Goal: Information Seeking & Learning: Learn about a topic

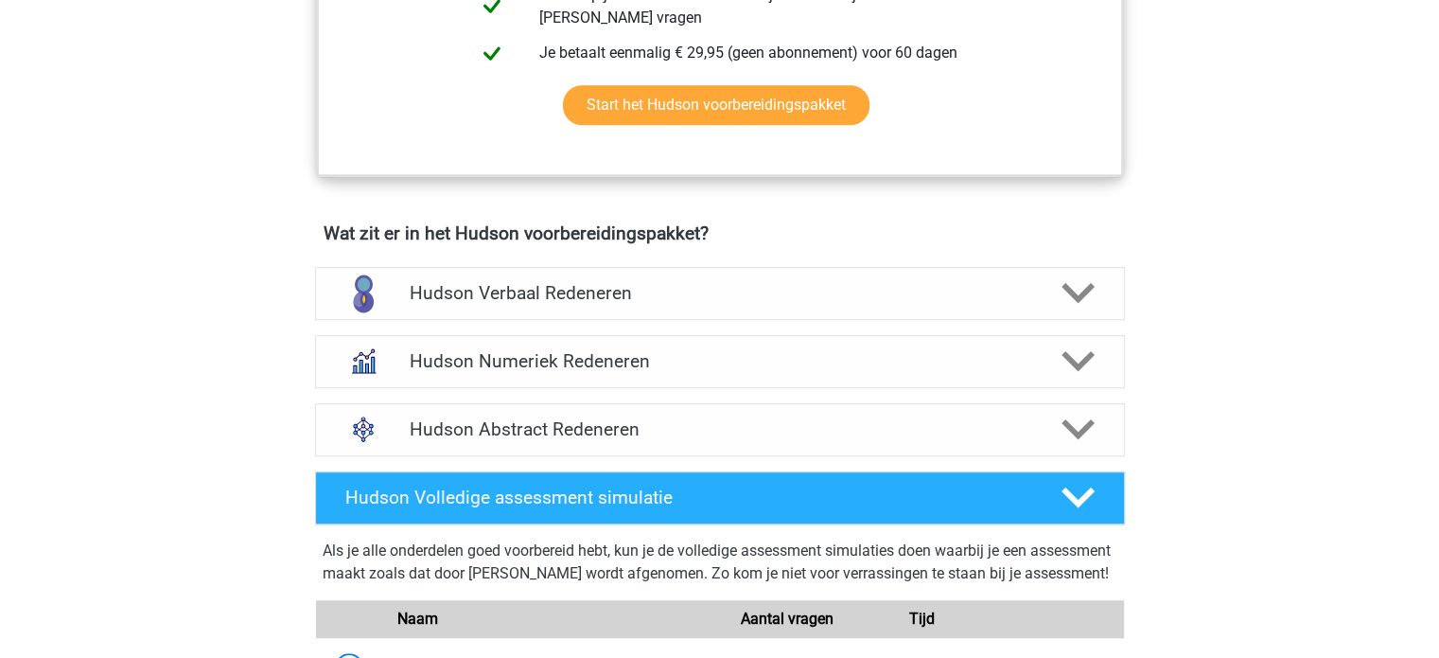
scroll to position [1041, 0]
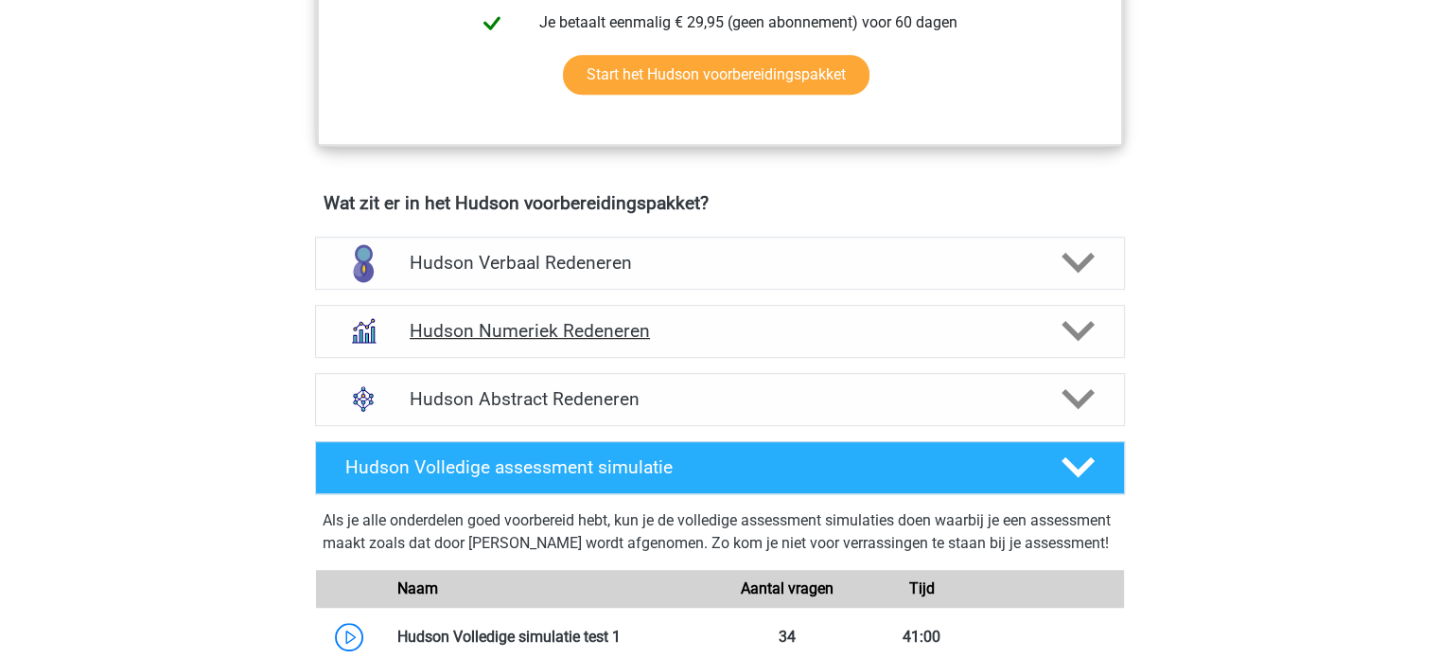
click at [528, 312] on div "Hudson Numeriek Redeneren" at bounding box center [720, 331] width 810 height 53
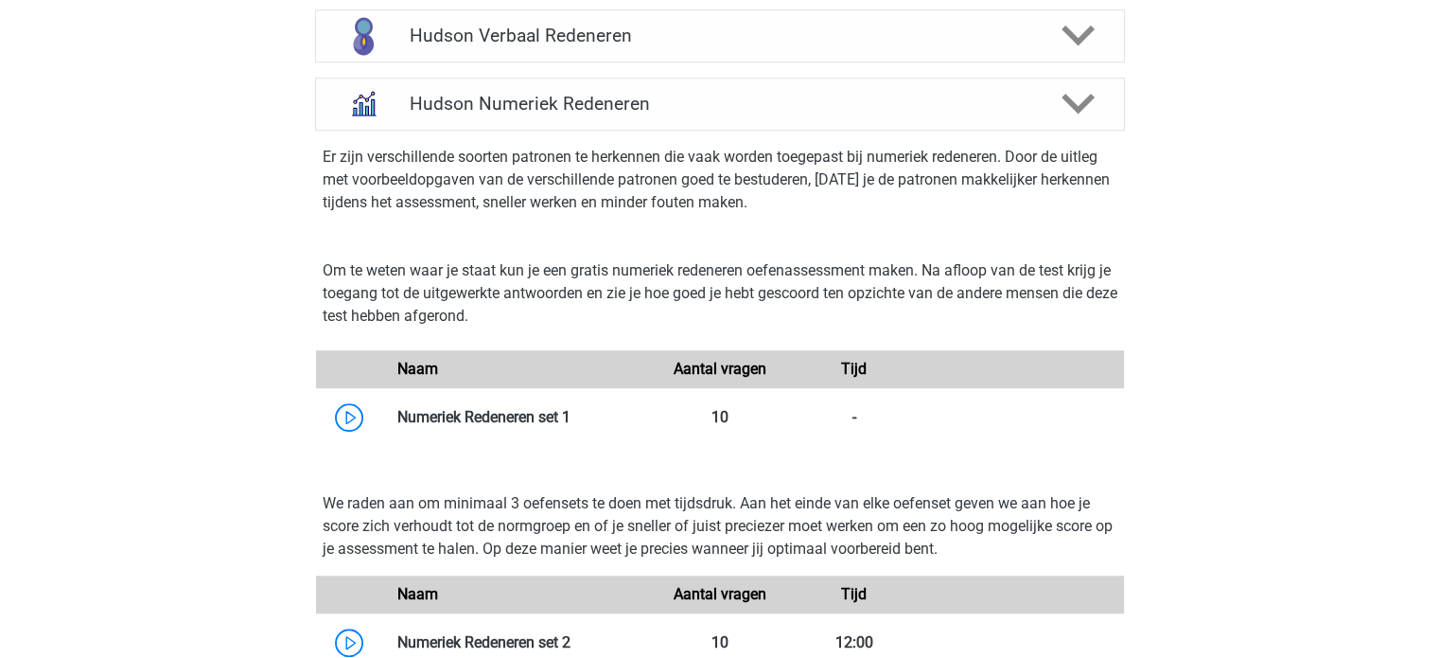
scroll to position [1325, 0]
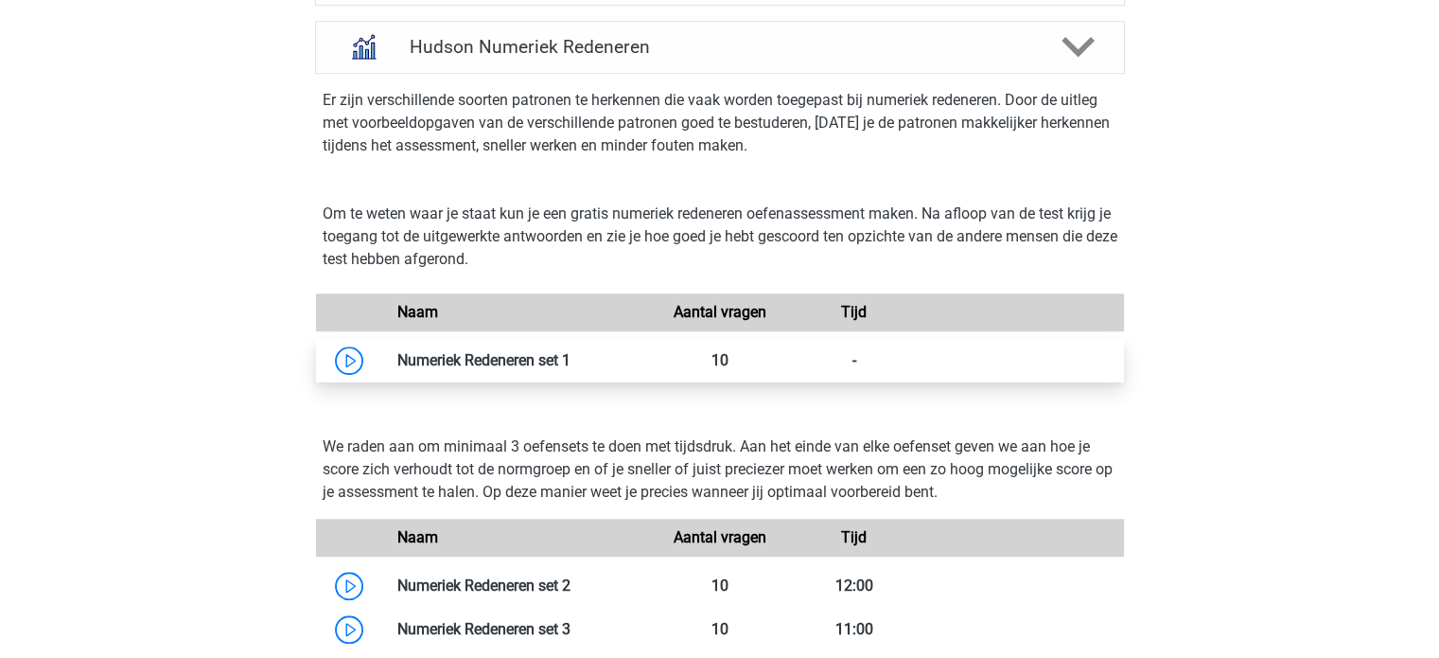
click at [571, 362] on link at bounding box center [571, 360] width 0 height 18
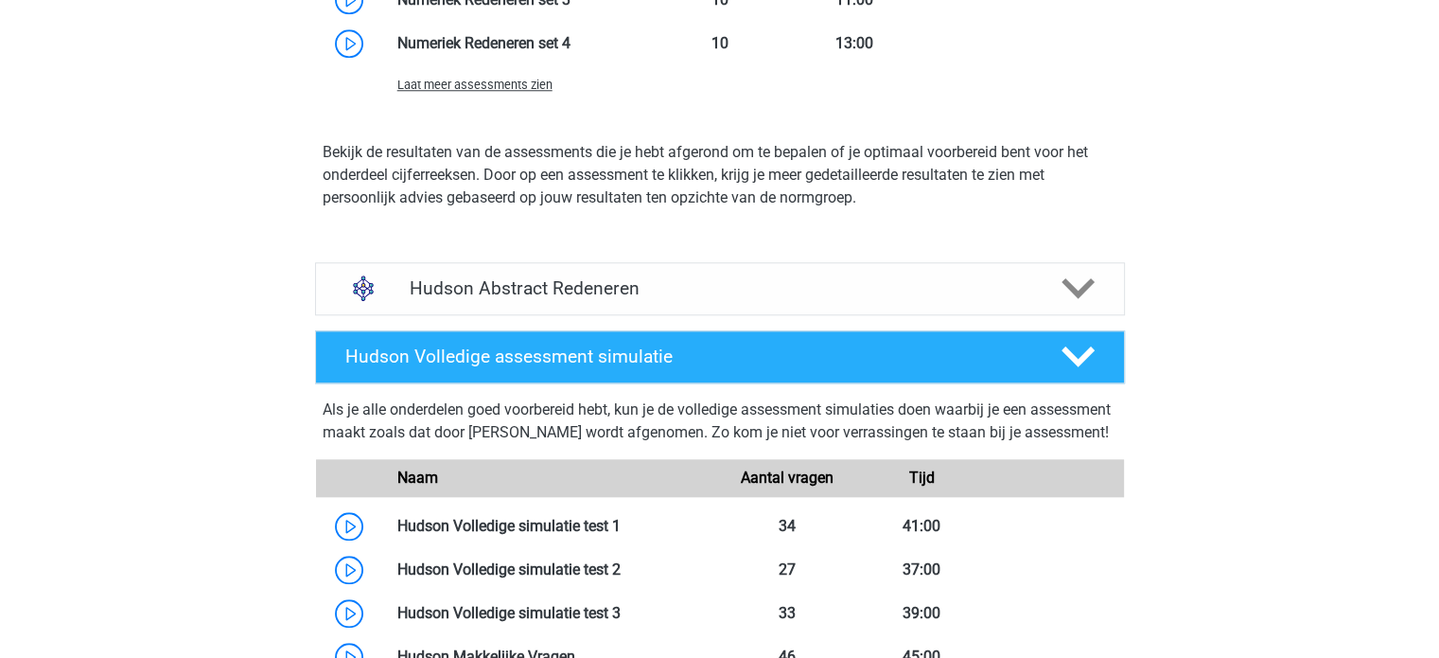
scroll to position [1987, 0]
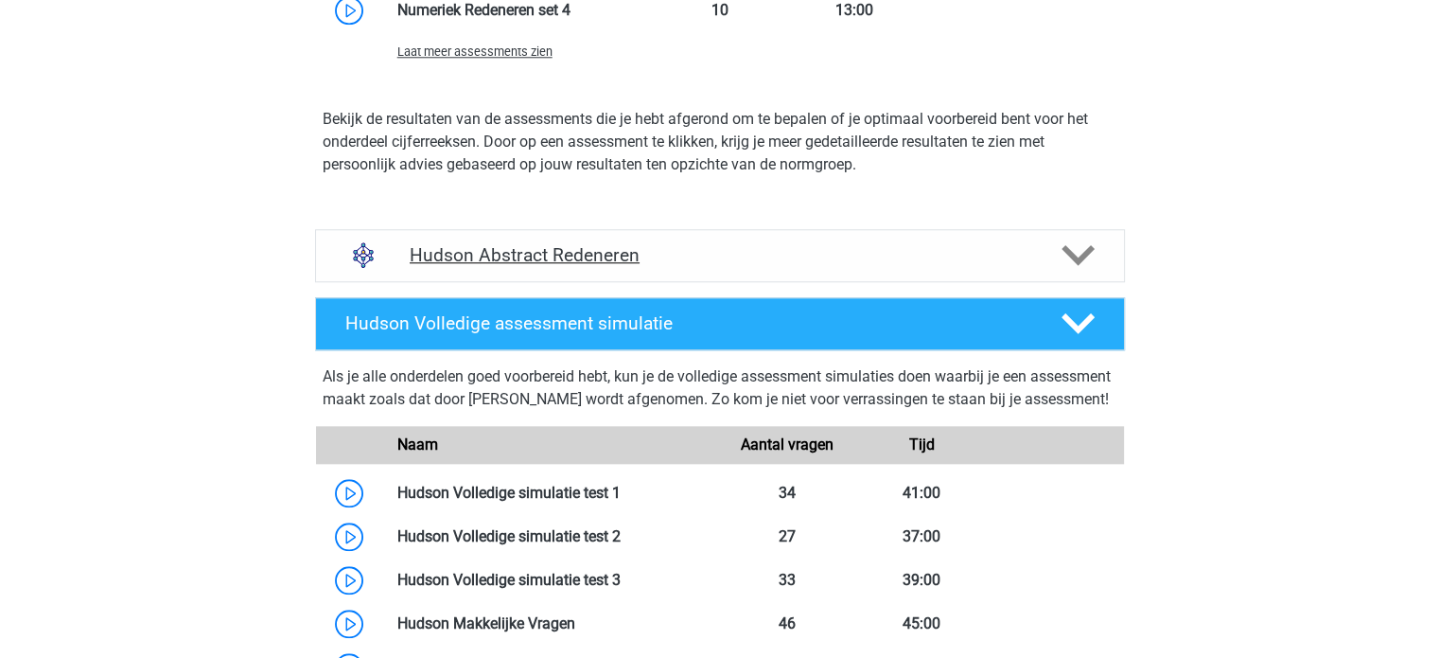
click at [630, 256] on h4 "Hudson Abstract Redeneren" at bounding box center [720, 255] width 620 height 22
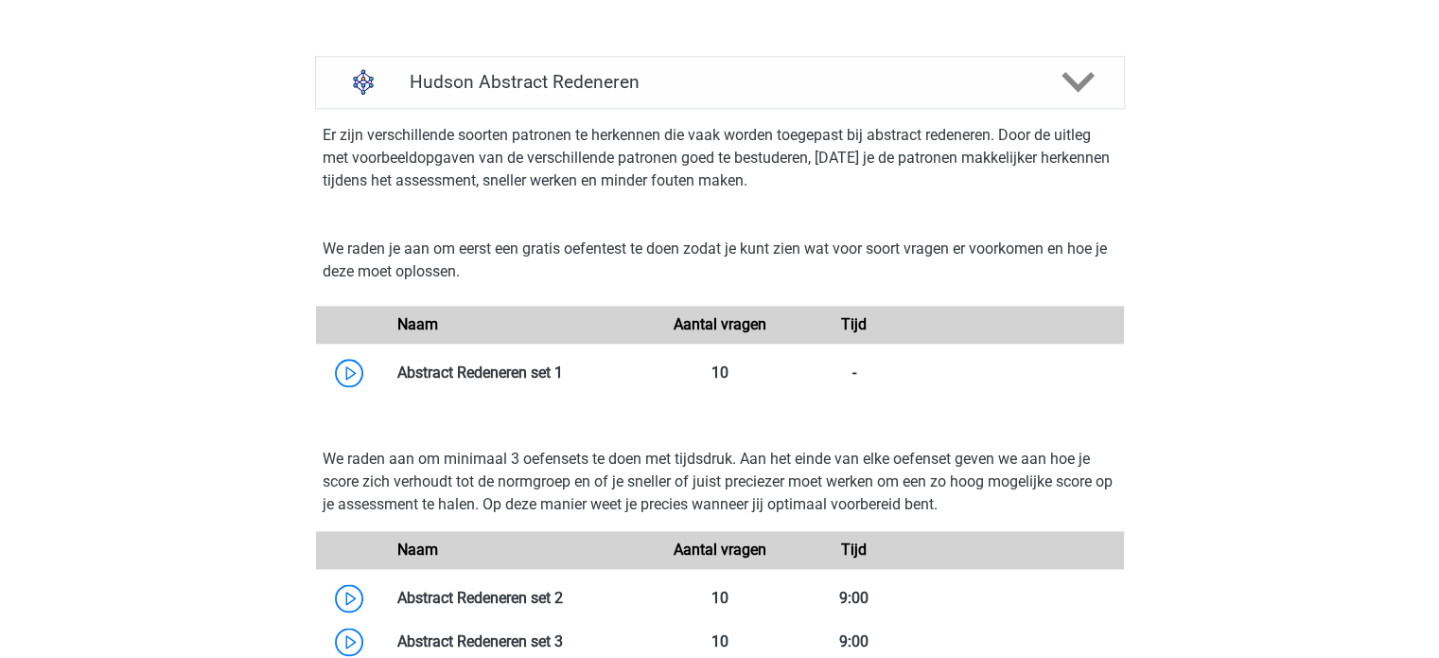
scroll to position [2176, 0]
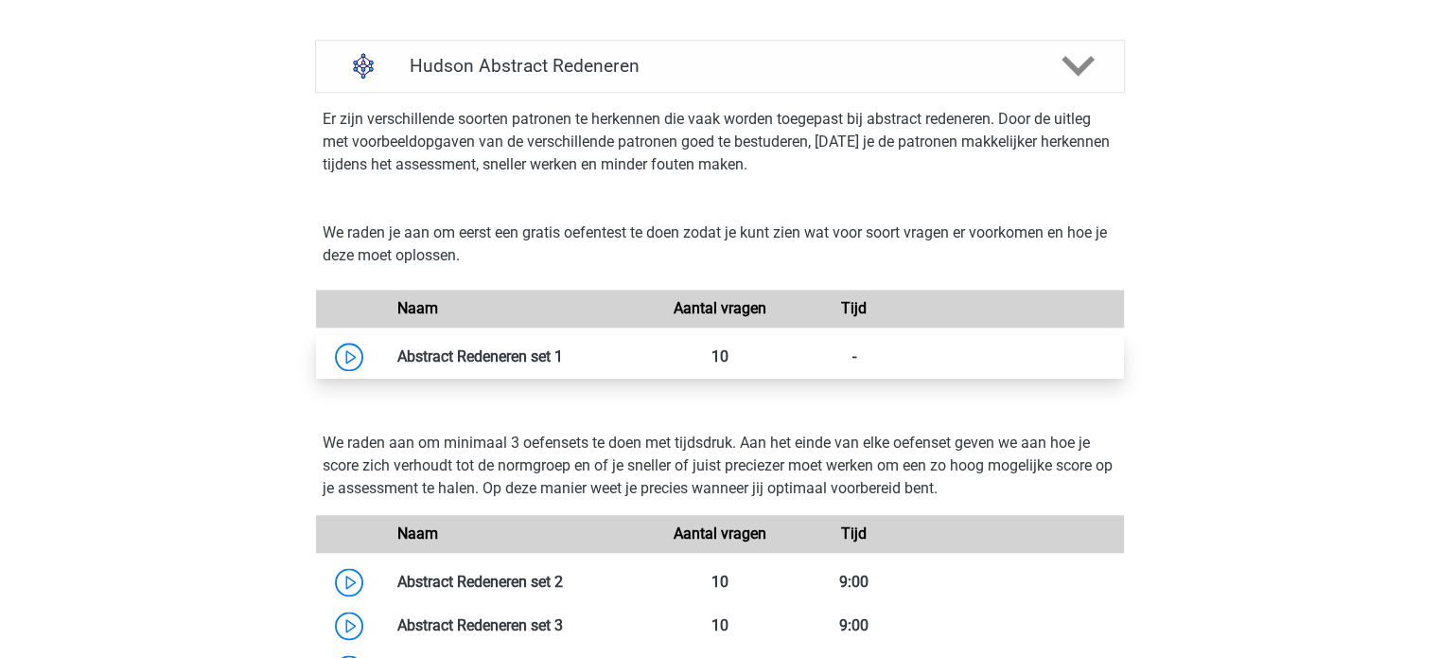
click at [563, 347] on link at bounding box center [563, 356] width 0 height 18
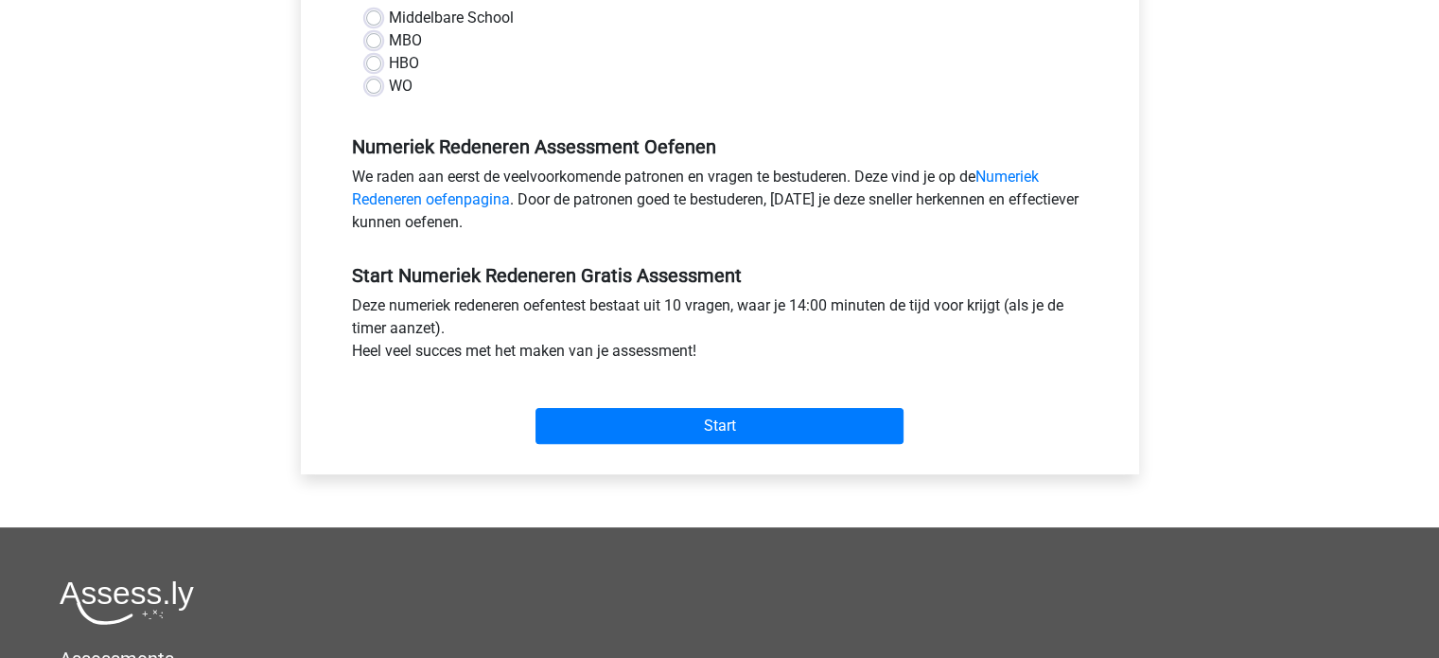
scroll to position [473, 0]
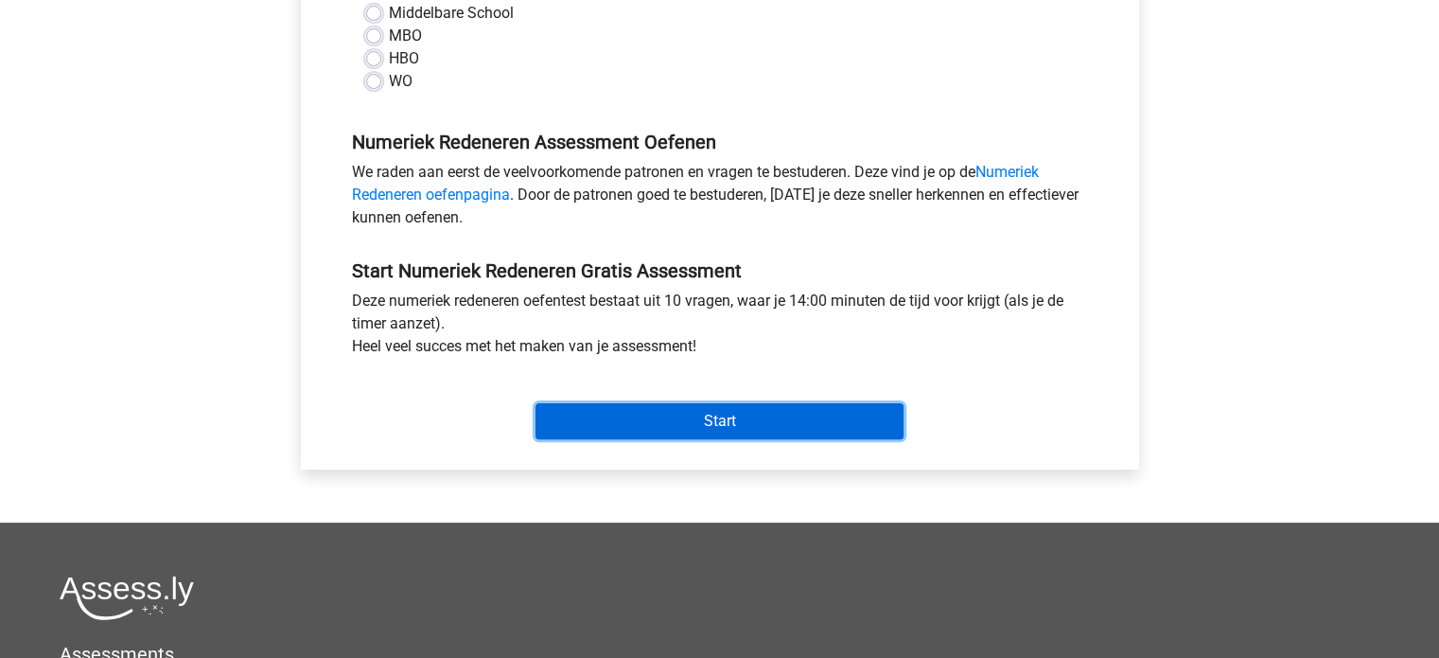
click at [800, 423] on input "Start" at bounding box center [720, 421] width 368 height 36
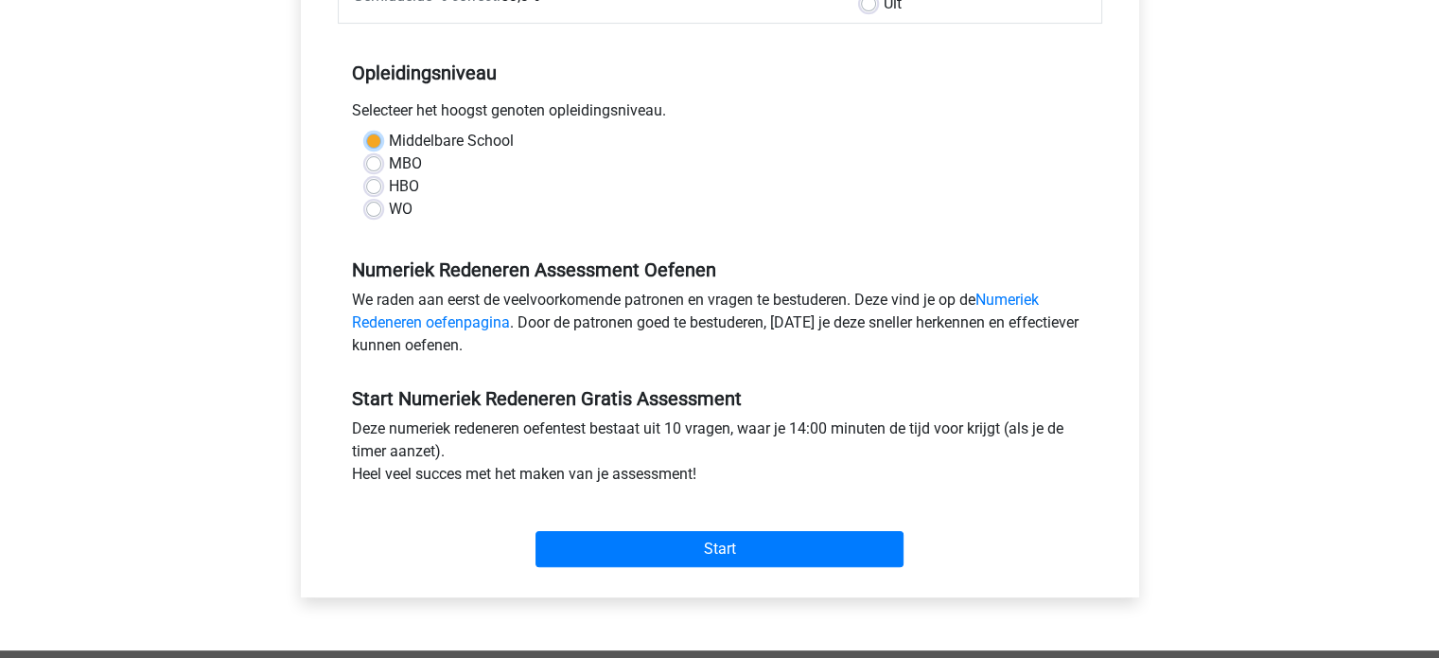
scroll to position [95, 0]
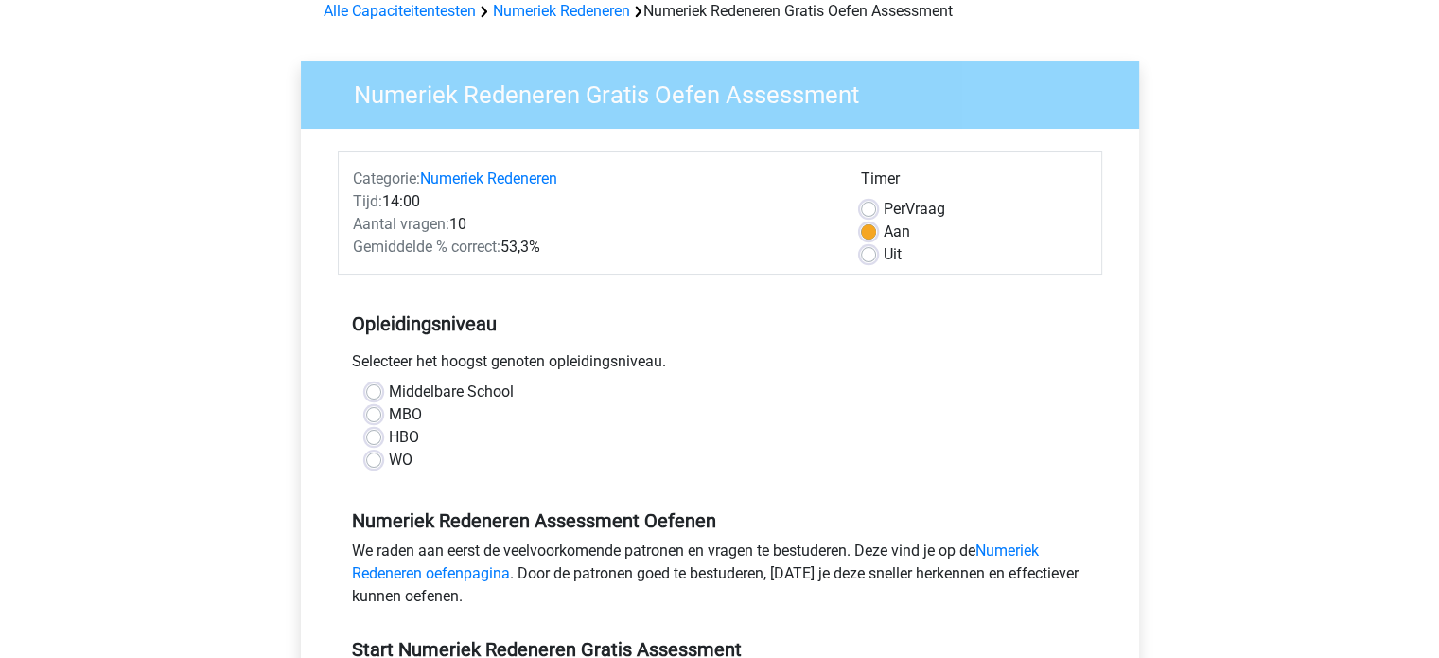
click at [571, 413] on div "MBO" at bounding box center [720, 414] width 708 height 23
click at [366, 449] on div "WO" at bounding box center [720, 459] width 708 height 23
click at [389, 457] on label "WO" at bounding box center [401, 459] width 24 height 23
click at [369, 457] on input "WO" at bounding box center [373, 457] width 15 height 19
radio input "true"
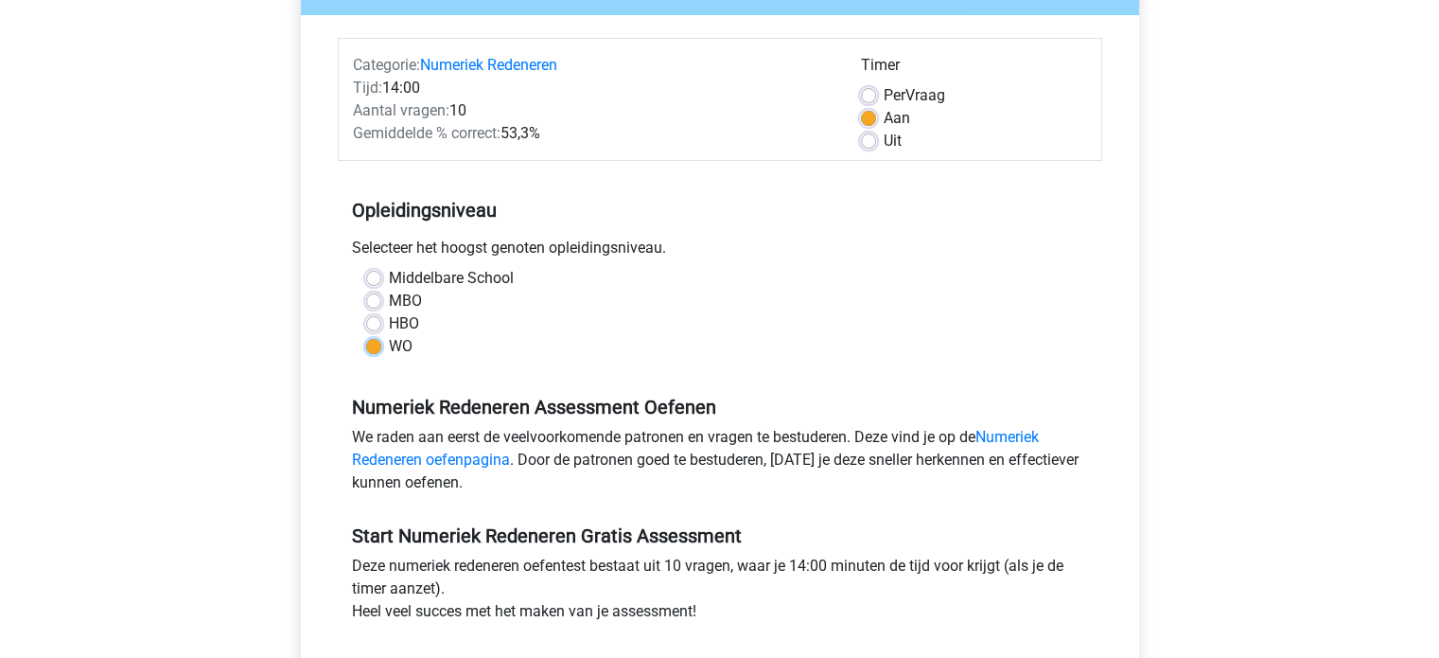
scroll to position [473, 0]
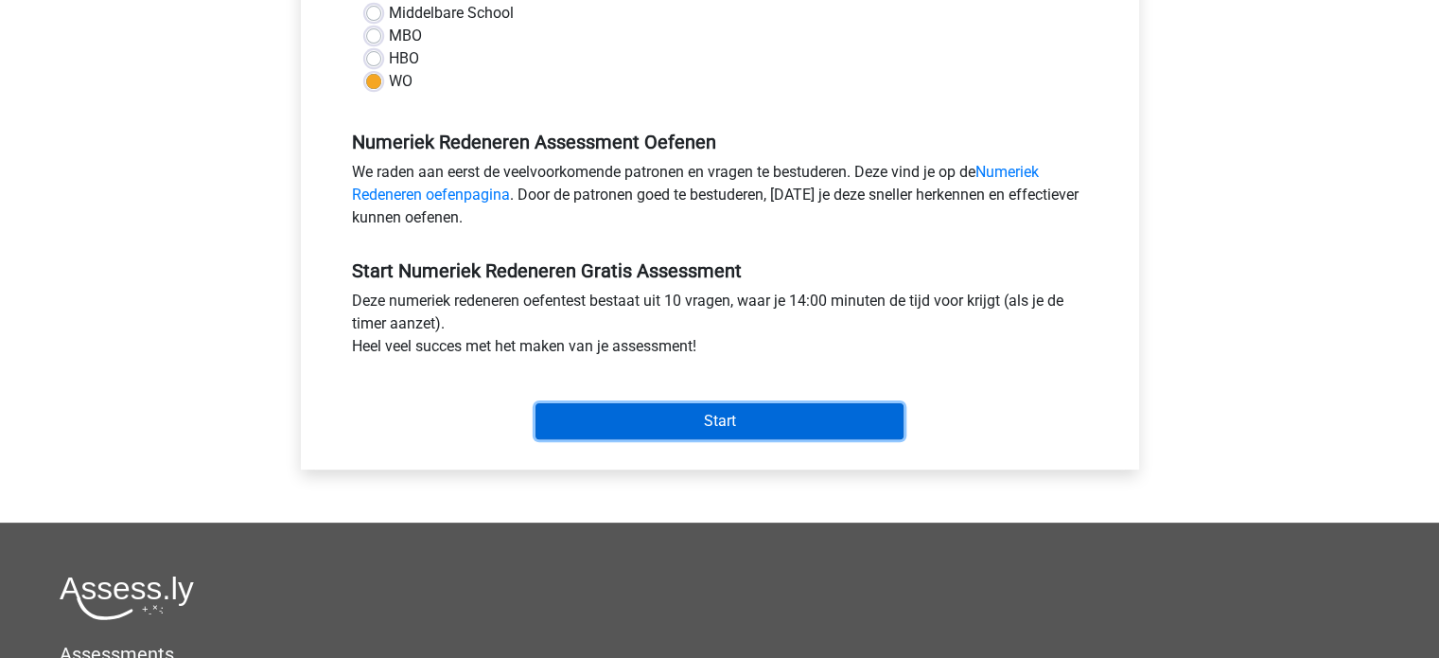
click at [791, 429] on input "Start" at bounding box center [720, 421] width 368 height 36
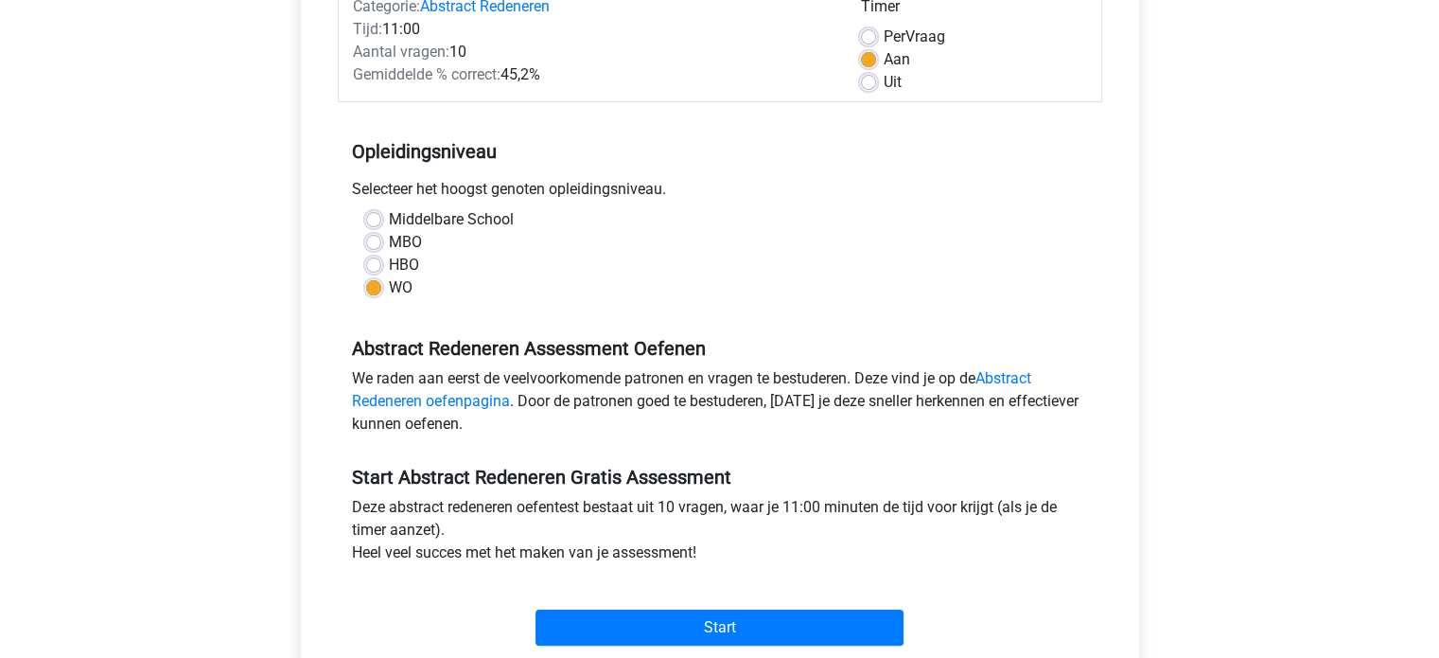
scroll to position [378, 0]
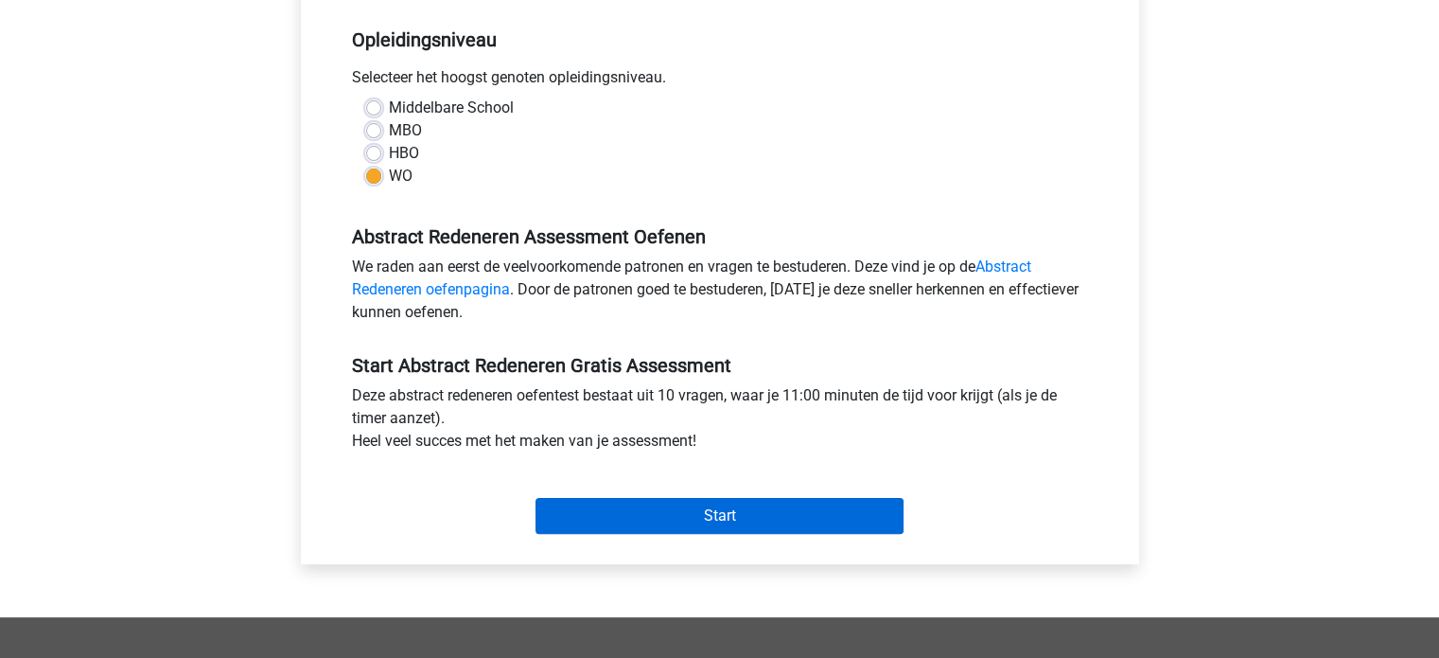
click at [589, 497] on div "Start" at bounding box center [720, 500] width 765 height 66
click at [590, 499] on input "Start" at bounding box center [720, 516] width 368 height 36
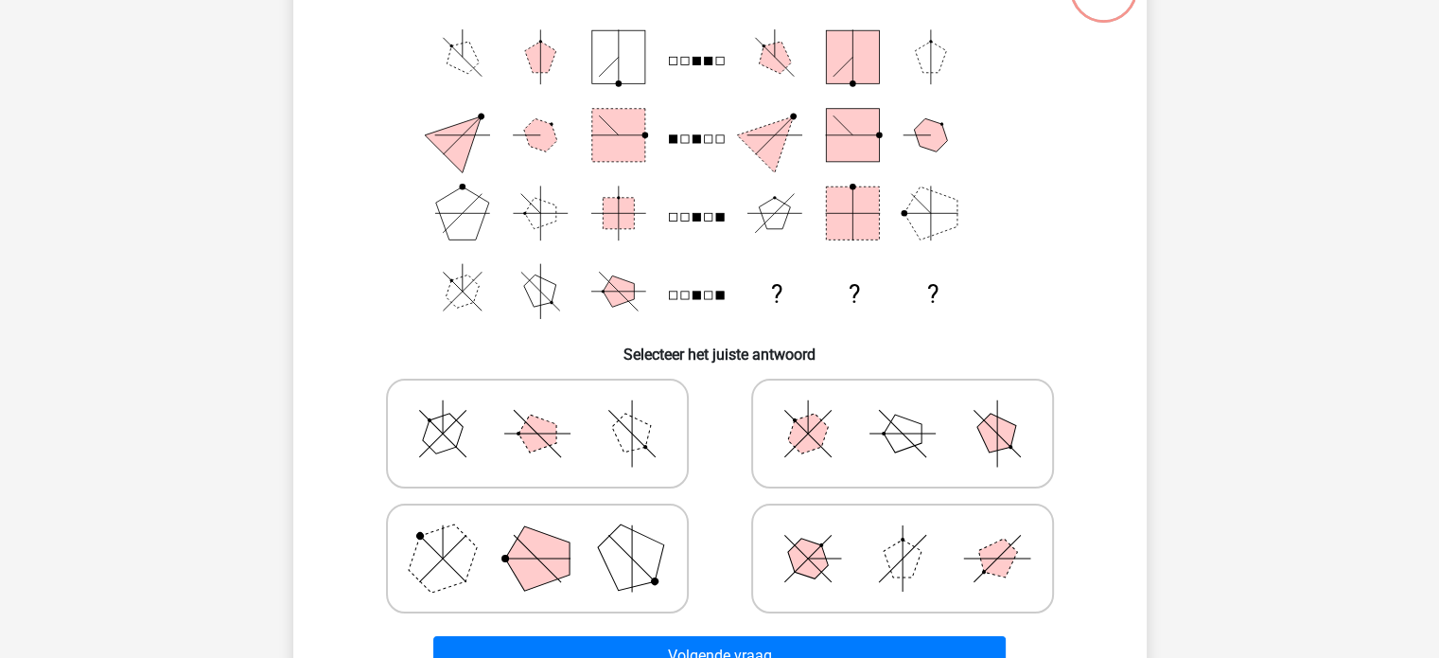
scroll to position [189, 0]
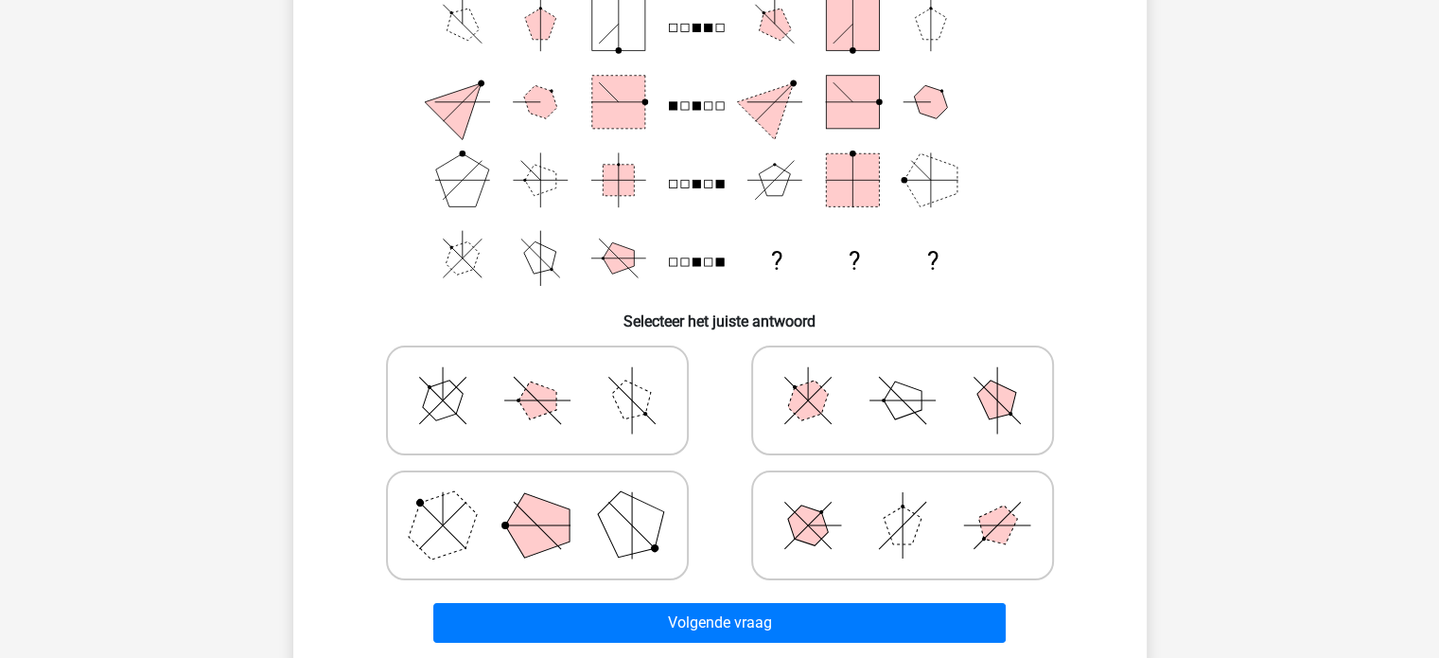
click at [589, 530] on icon at bounding box center [538, 525] width 284 height 95
click at [550, 501] on input "radio" at bounding box center [543, 495] width 12 height 12
radio input "true"
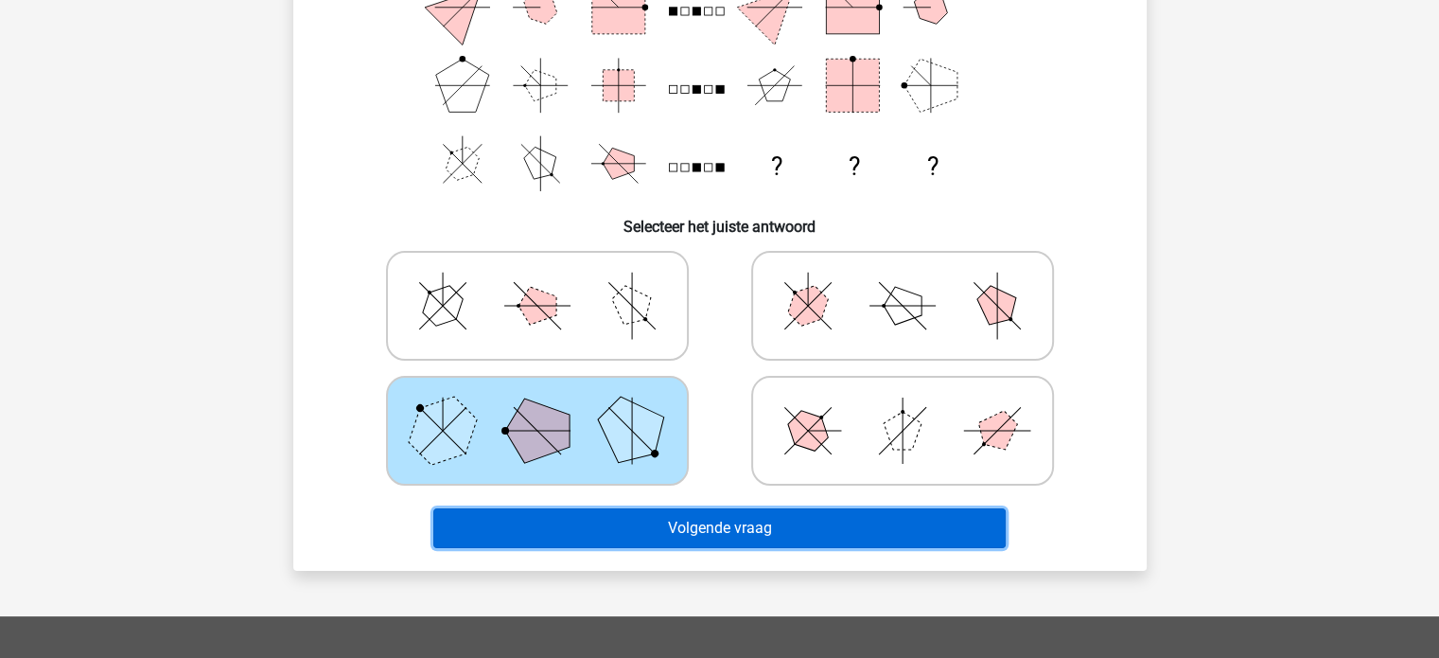
click at [604, 526] on button "Volgende vraag" at bounding box center [719, 528] width 572 height 40
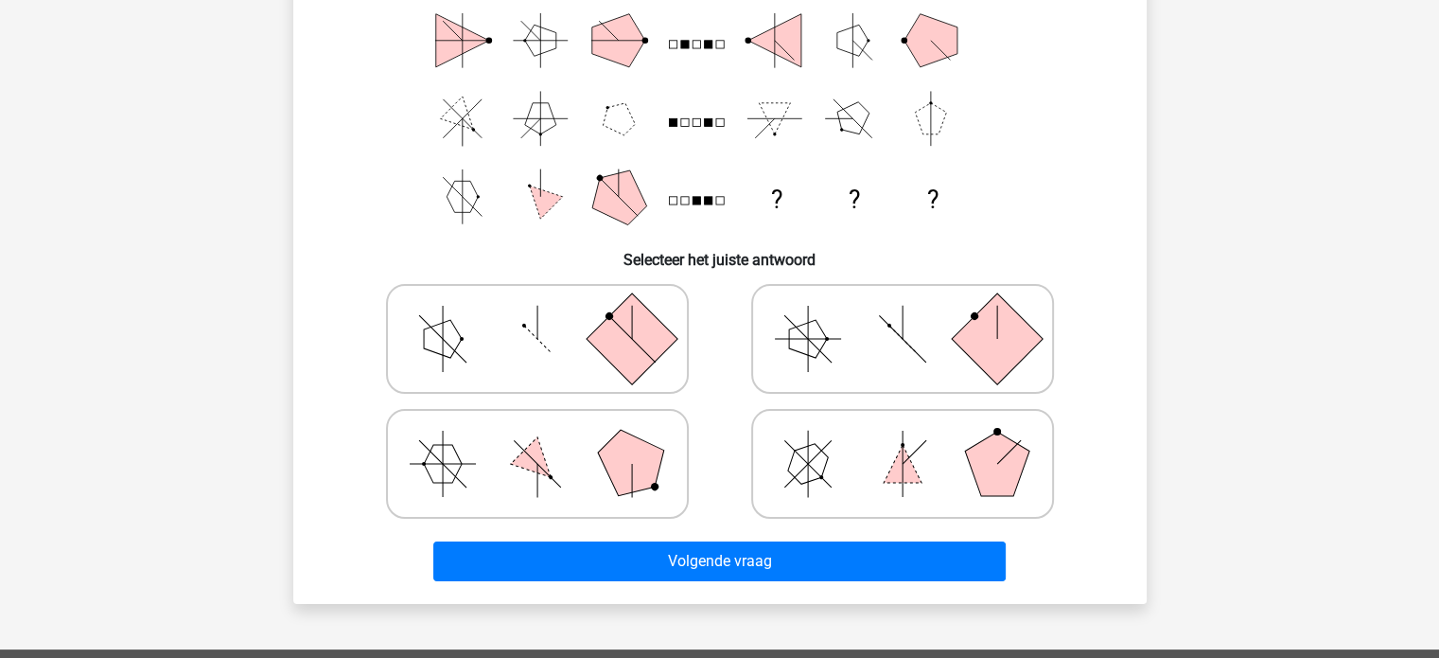
scroll to position [284, 0]
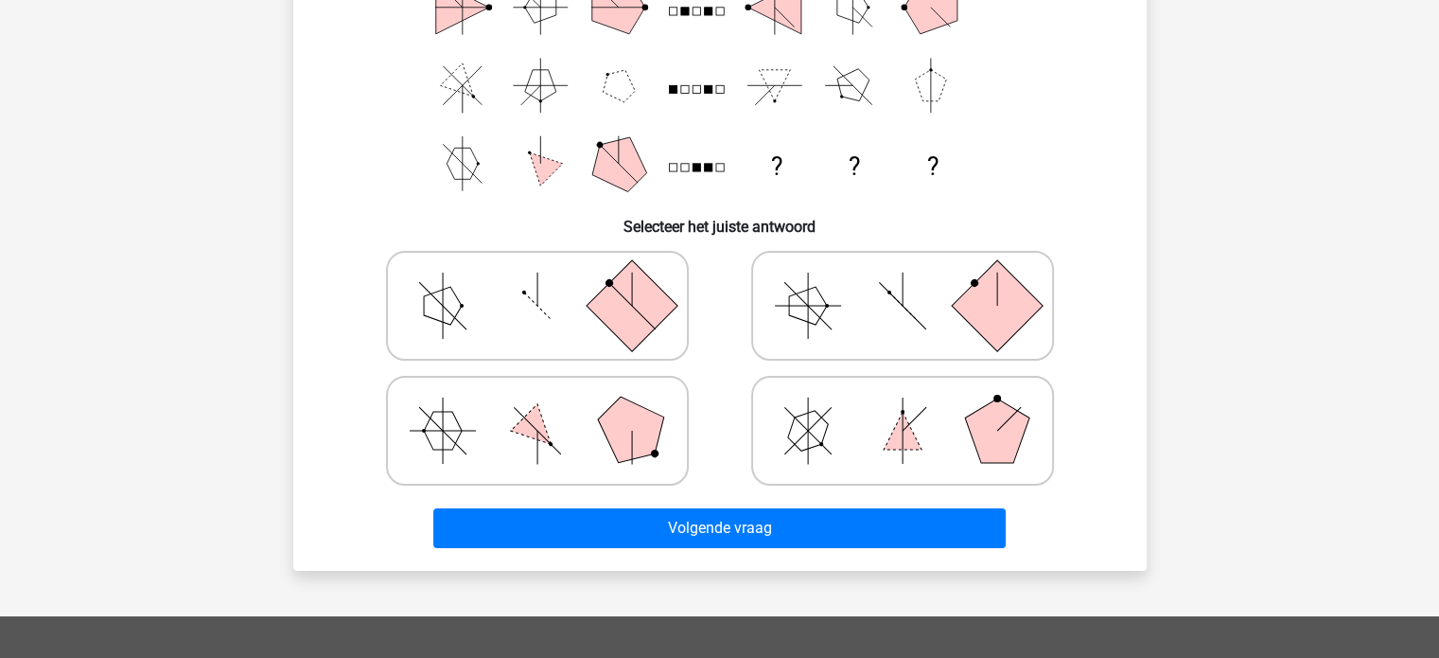
click at [933, 324] on icon at bounding box center [903, 305] width 284 height 95
click at [915, 282] on input "radio" at bounding box center [909, 276] width 12 height 12
radio input "true"
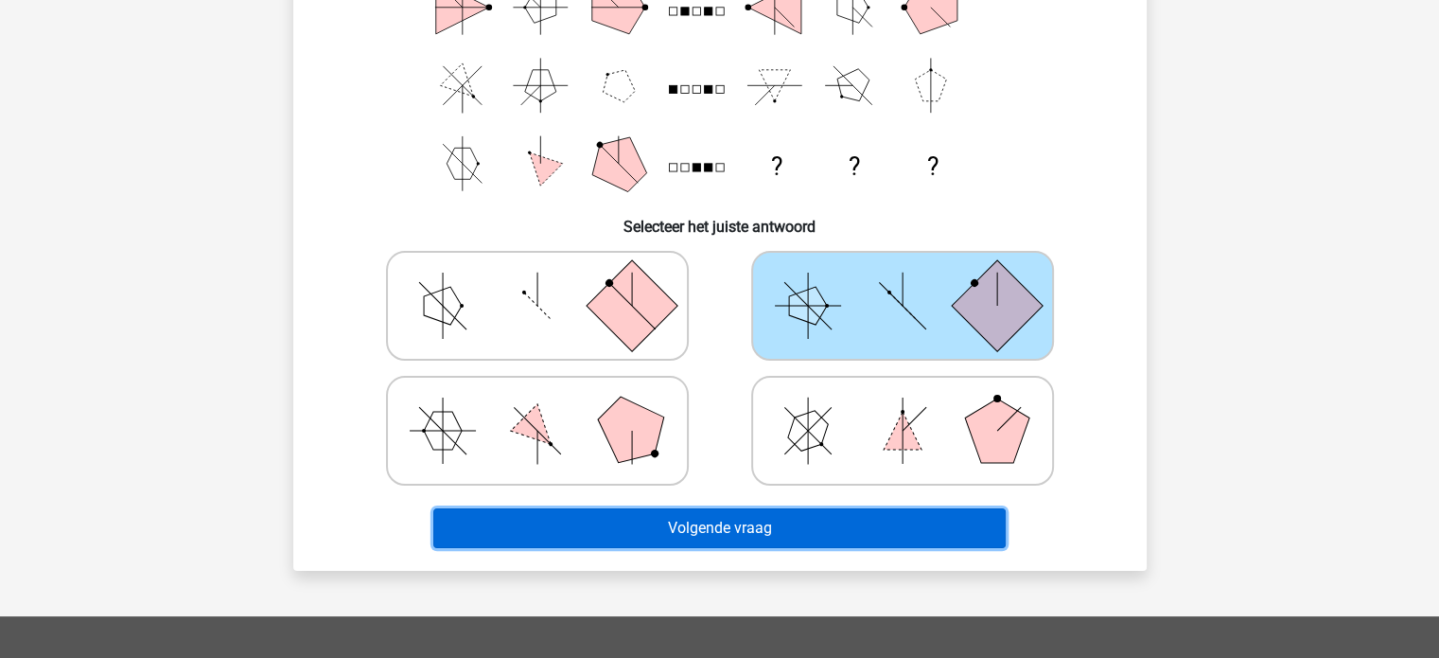
click at [783, 525] on button "Volgende vraag" at bounding box center [719, 528] width 572 height 40
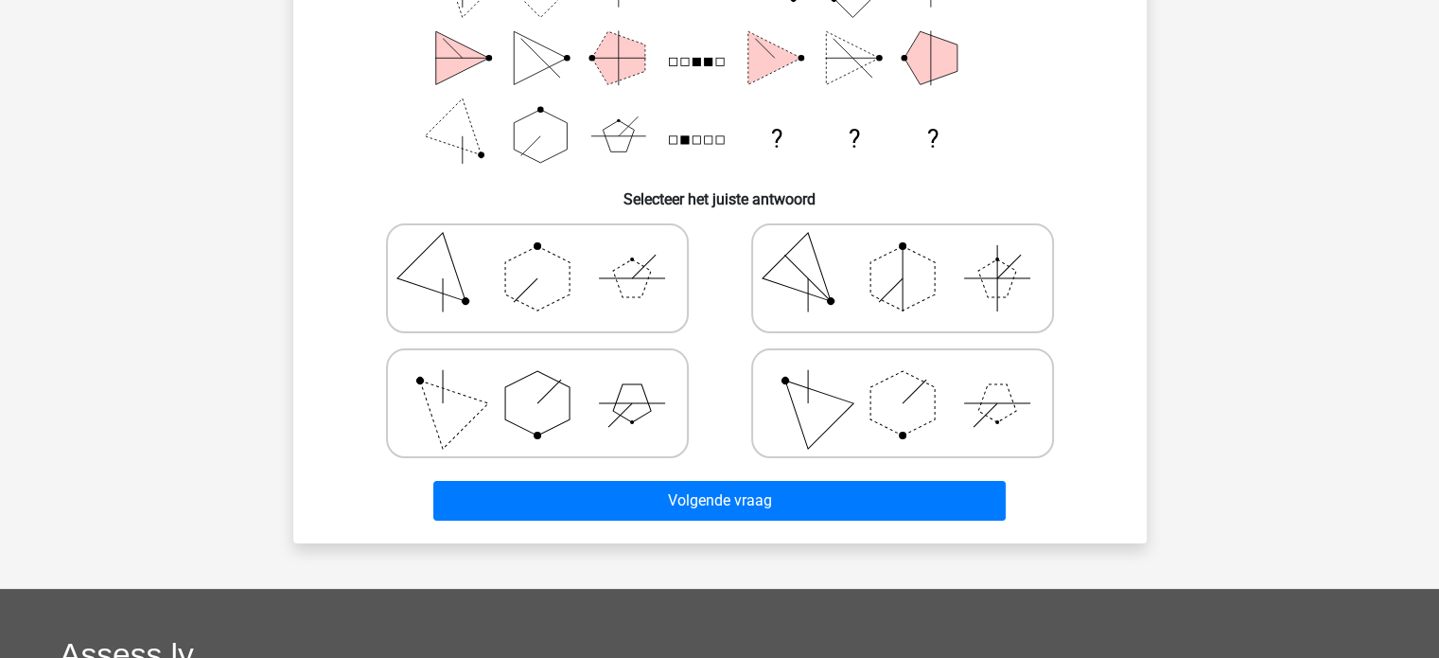
scroll to position [378, 0]
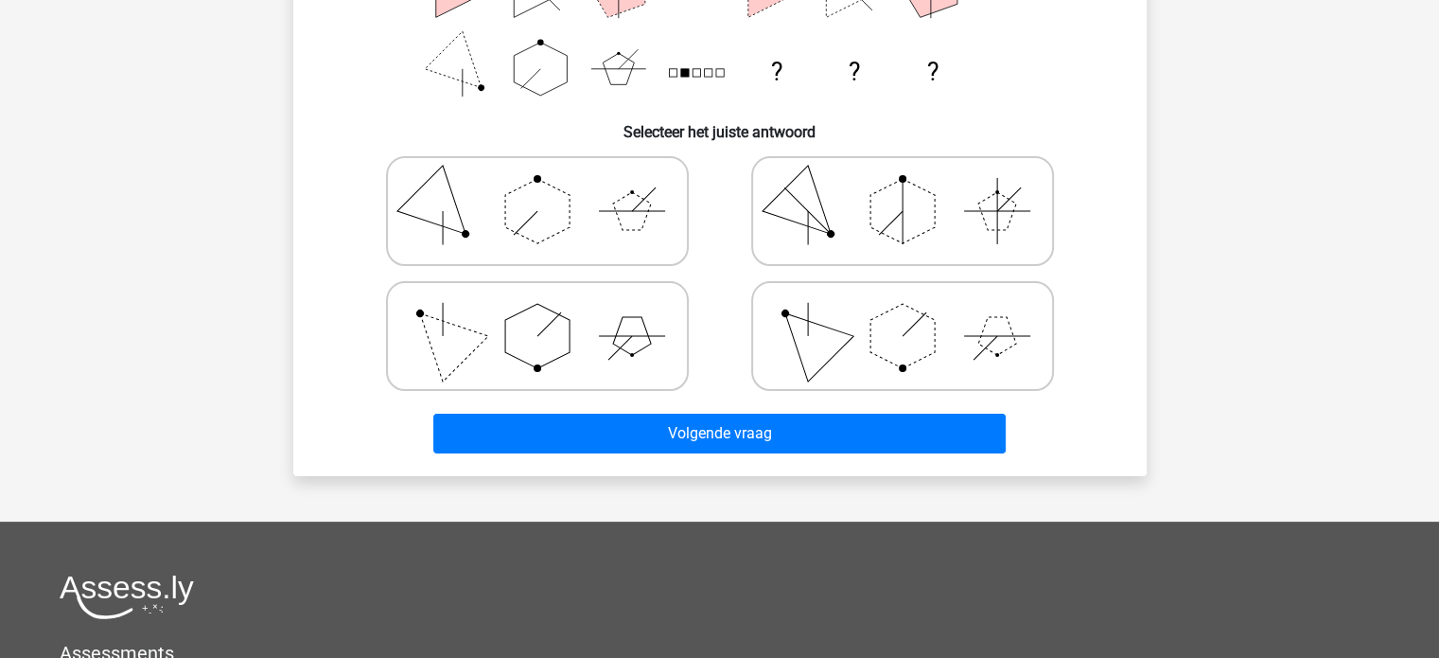
click at [818, 292] on icon at bounding box center [903, 336] width 284 height 95
click at [903, 300] on input "radio" at bounding box center [909, 306] width 12 height 12
radio input "true"
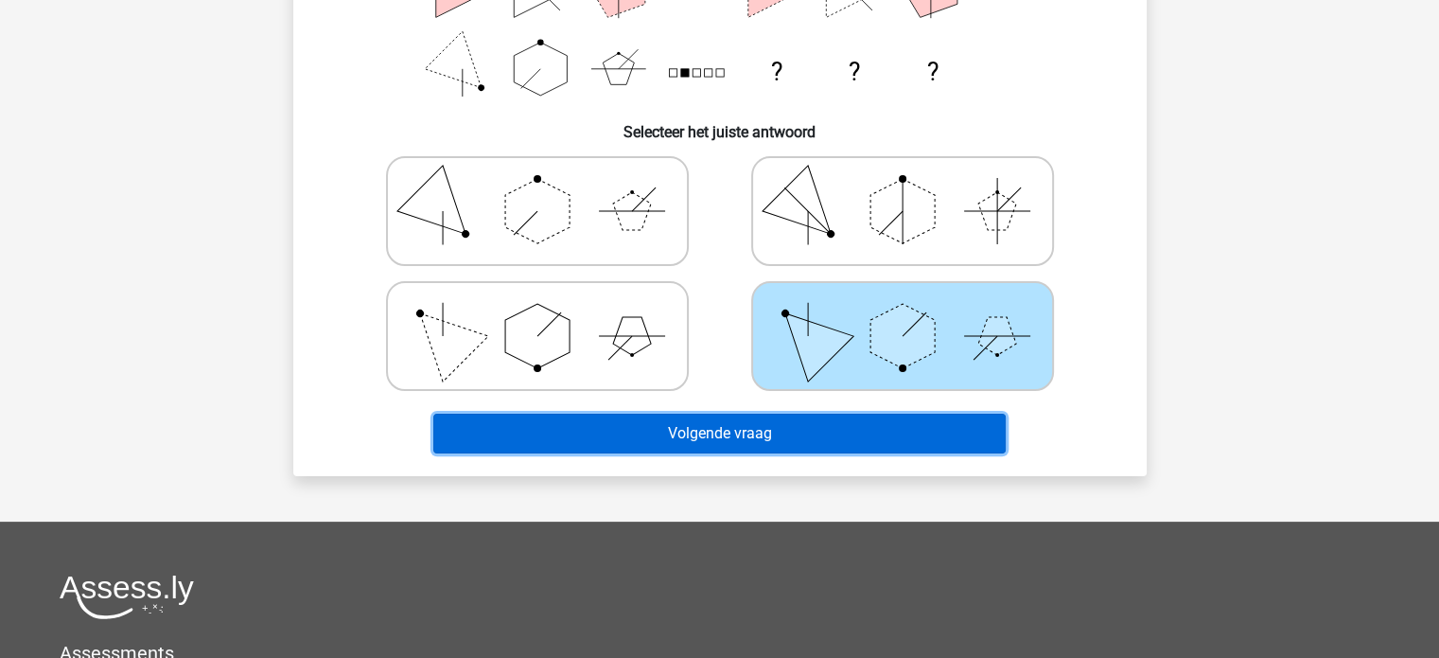
click at [806, 429] on button "Volgende vraag" at bounding box center [719, 433] width 572 height 40
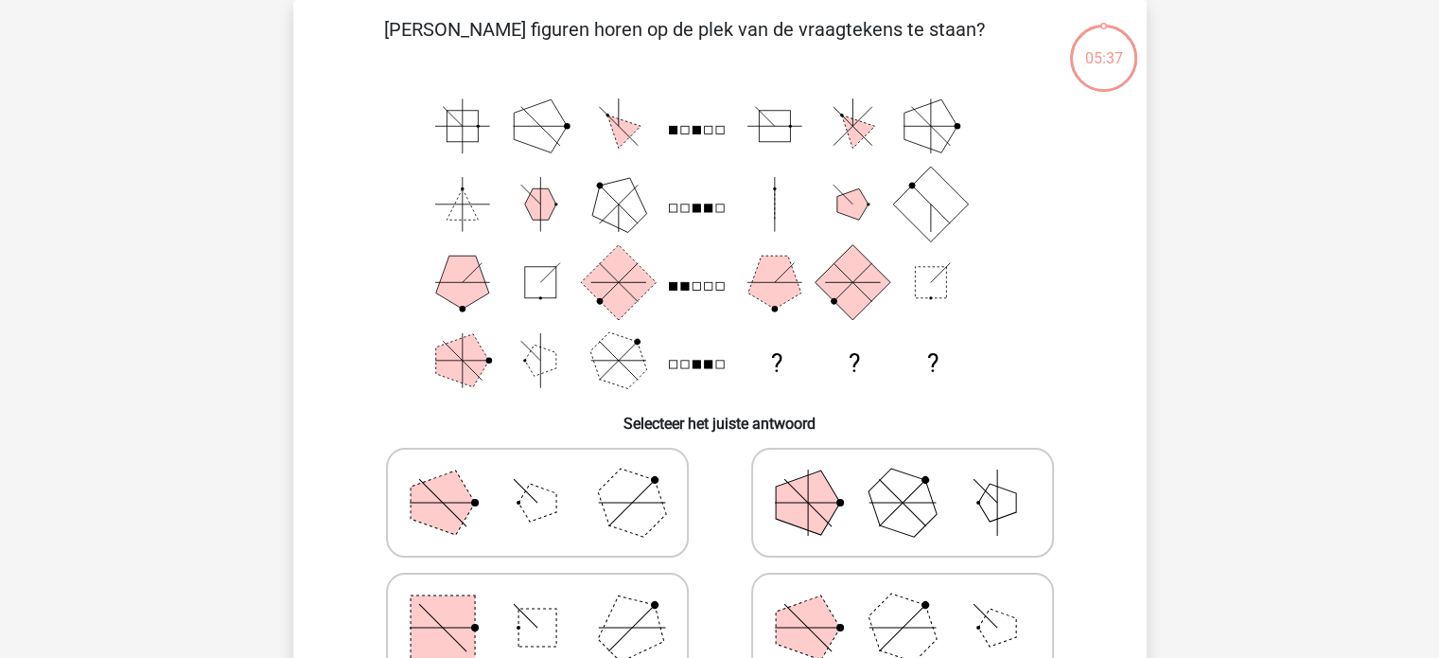
click at [814, 485] on polygon at bounding box center [808, 502] width 64 height 64
click at [903, 479] on input "radio" at bounding box center [909, 472] width 12 height 12
radio input "true"
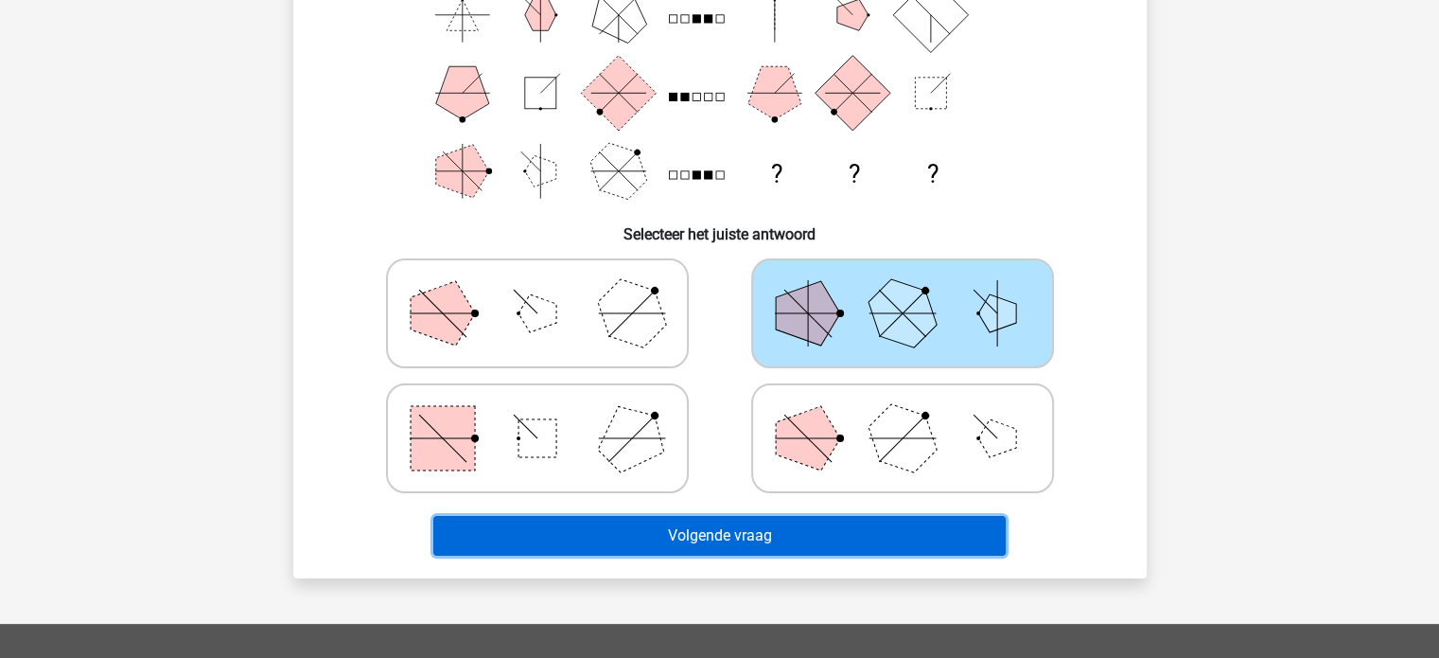
click at [800, 521] on button "Volgende vraag" at bounding box center [719, 536] width 572 height 40
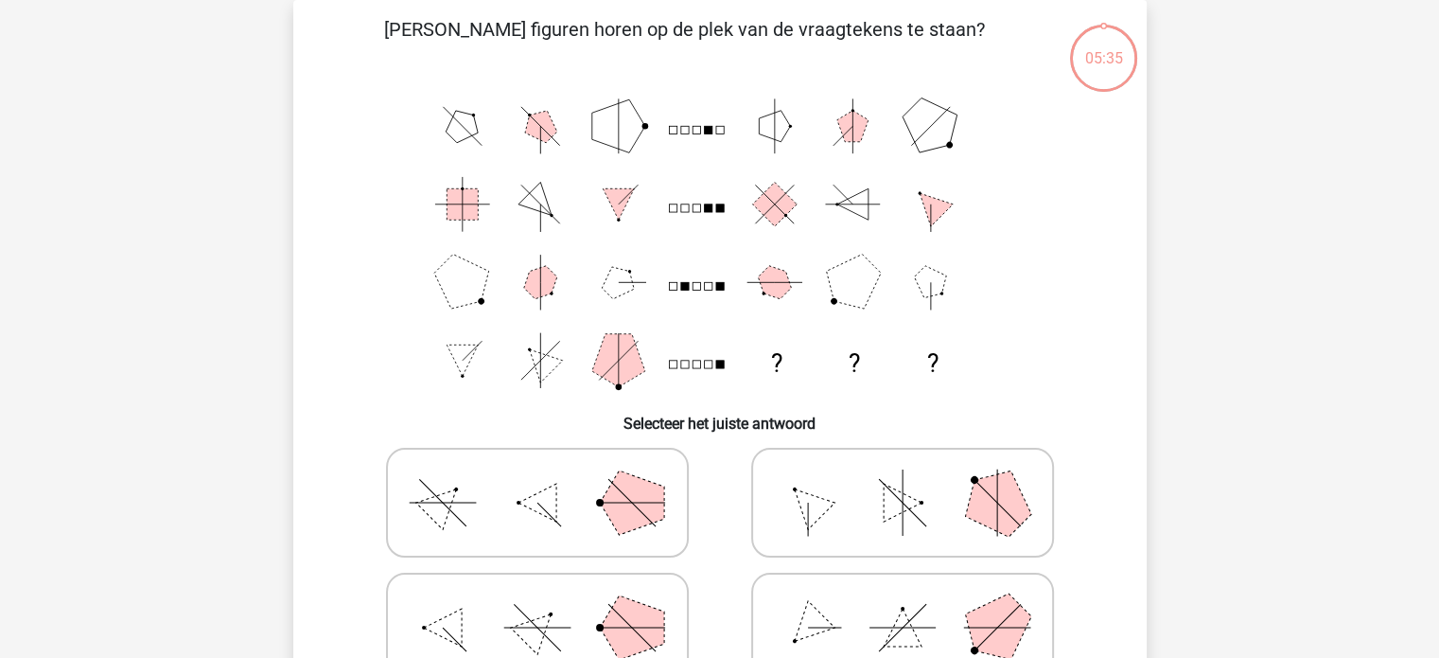
click at [800, 512] on icon at bounding box center [903, 502] width 284 height 95
click at [903, 479] on input "radio" at bounding box center [909, 472] width 12 height 12
radio input "true"
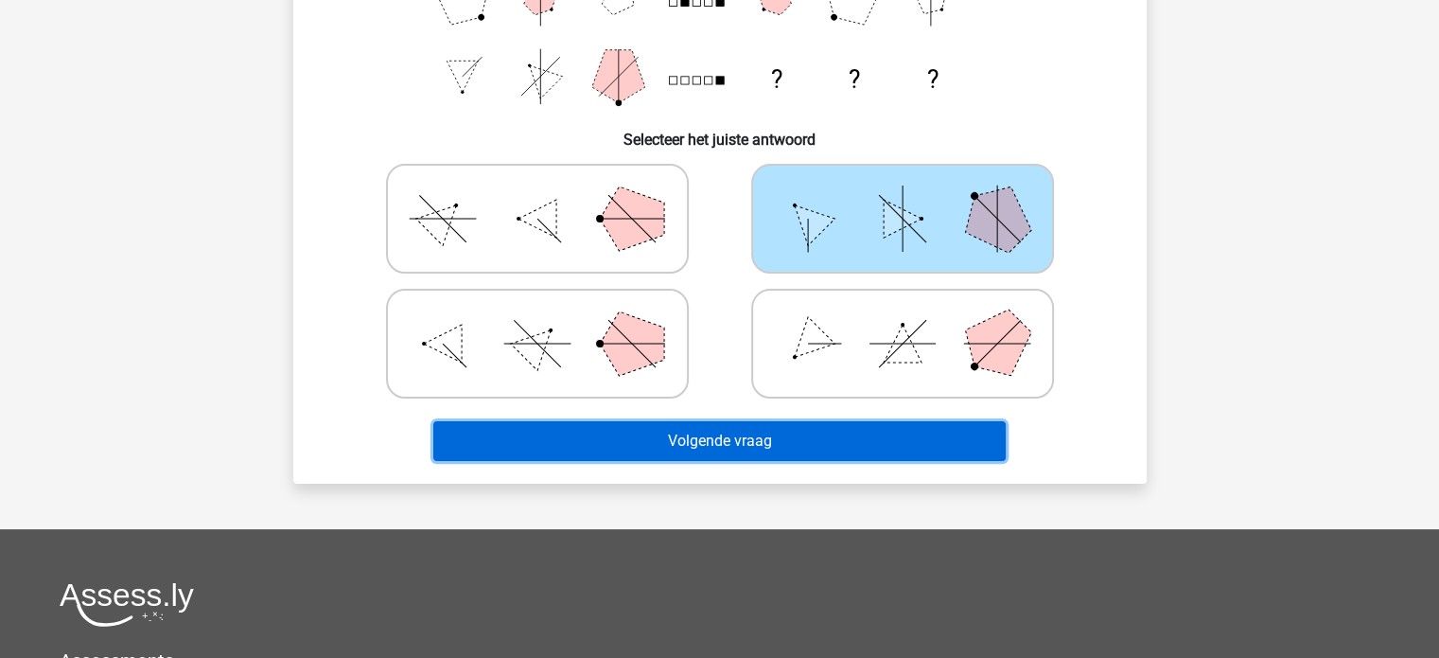
click at [804, 435] on button "Volgende vraag" at bounding box center [719, 441] width 572 height 40
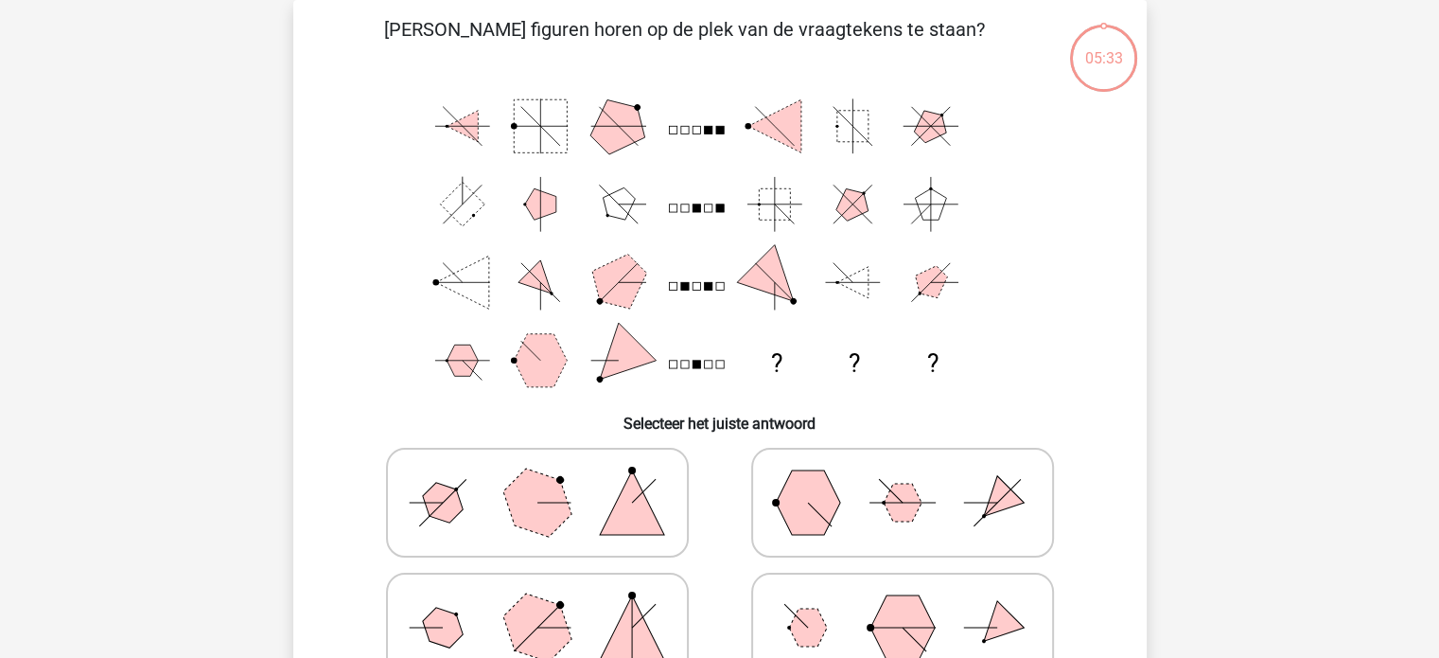
click at [805, 435] on div "Welke figuren horen op de plek van de vraagtekens te staan? ? ? ? Selecteer het…" at bounding box center [720, 383] width 838 height 737
click at [814, 507] on polygon at bounding box center [808, 502] width 64 height 64
click at [903, 479] on input "radio" at bounding box center [909, 472] width 12 height 12
radio input "true"
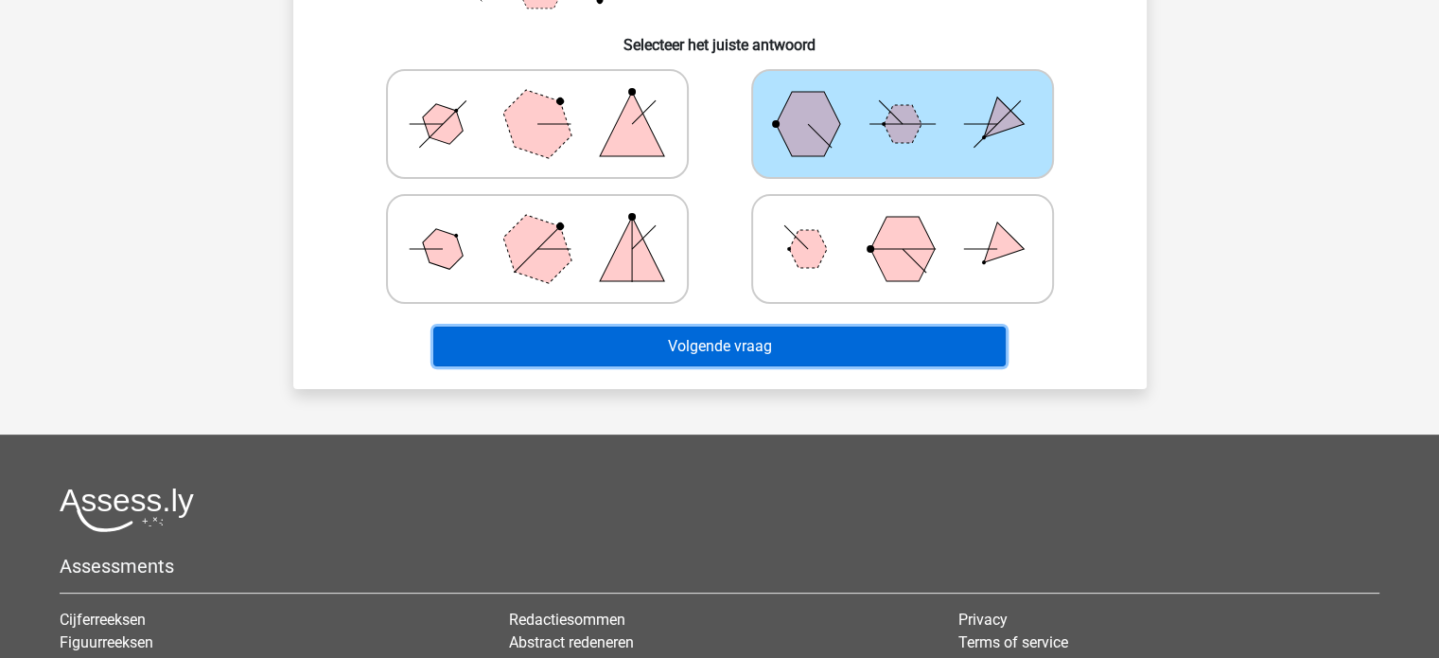
click at [816, 332] on button "Volgende vraag" at bounding box center [719, 346] width 572 height 40
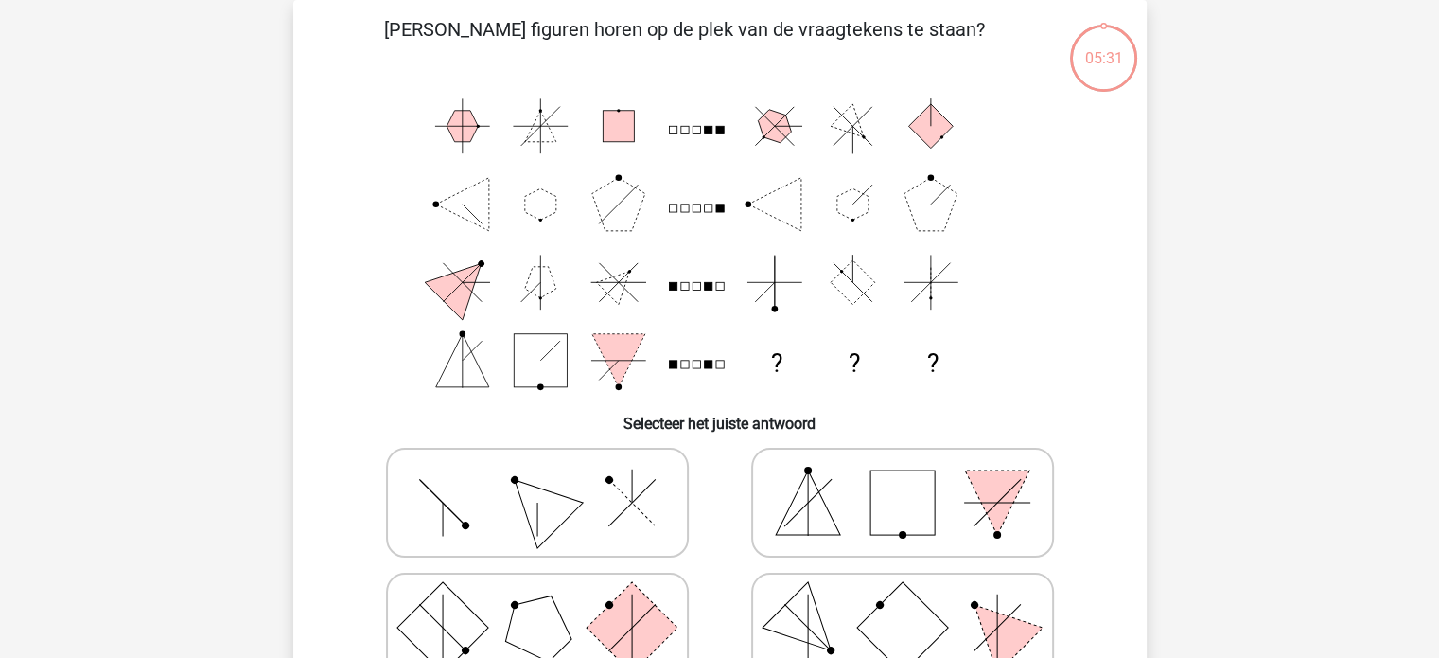
click at [818, 480] on icon at bounding box center [903, 502] width 284 height 95
click at [903, 479] on input "radio" at bounding box center [909, 472] width 12 height 12
radio input "true"
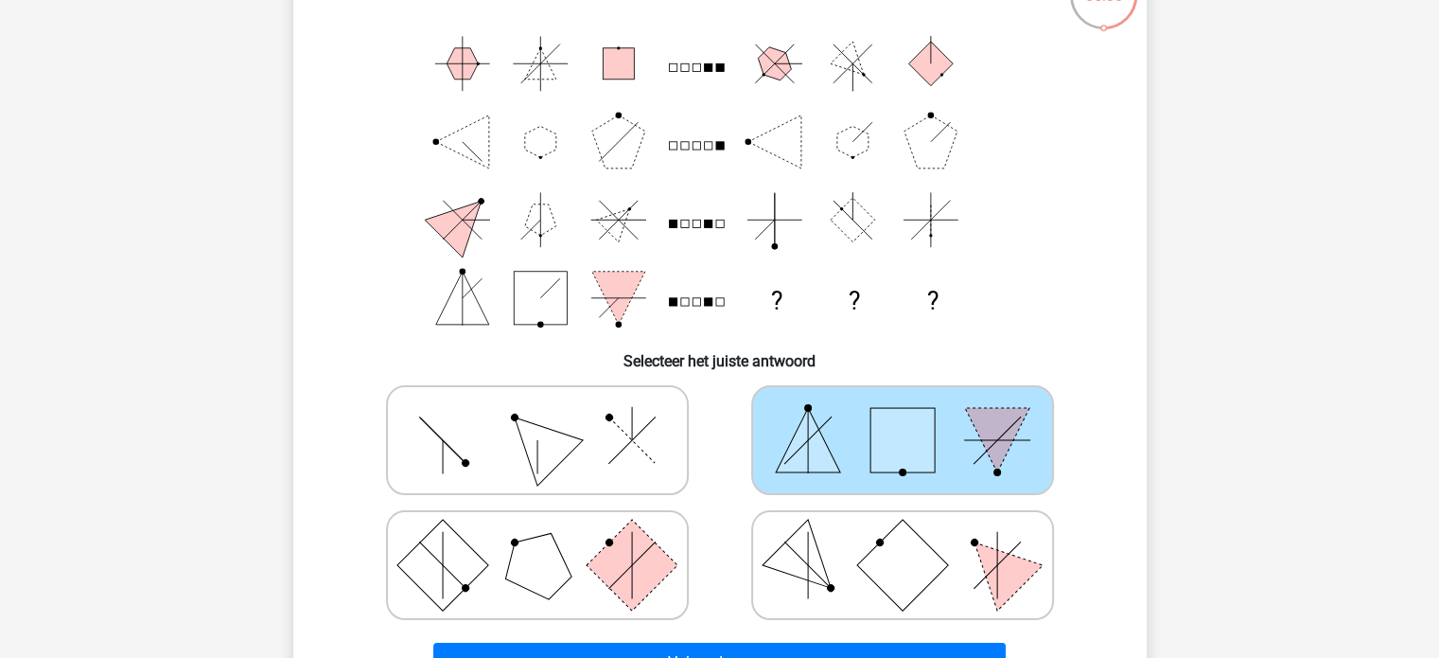
scroll to position [182, 0]
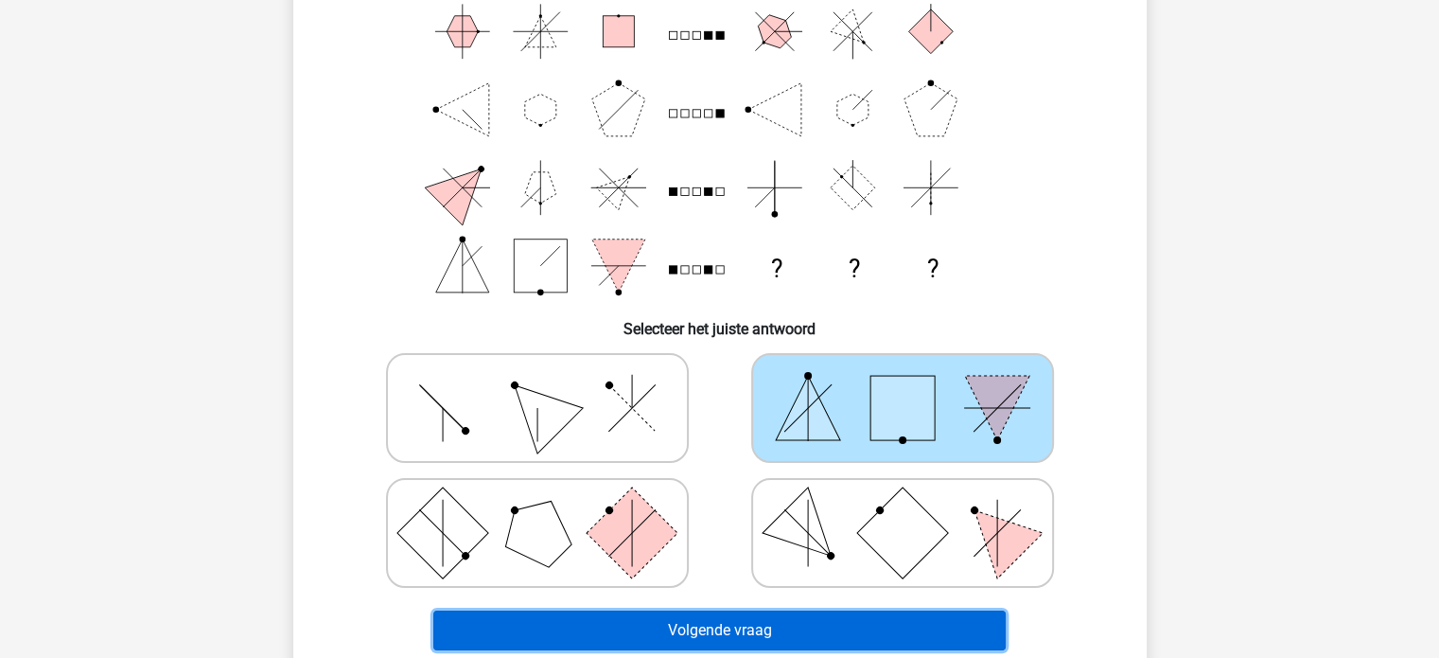
click at [746, 631] on button "Volgende vraag" at bounding box center [719, 630] width 572 height 40
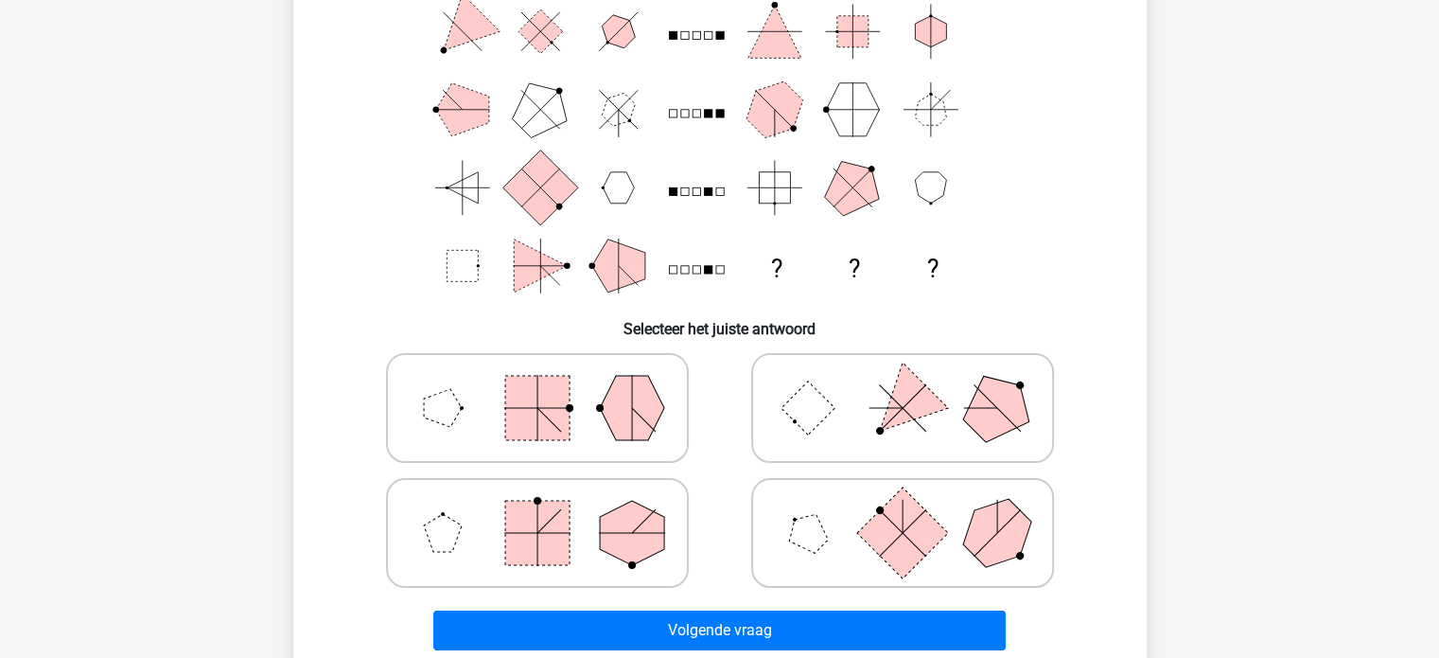
scroll to position [87, 0]
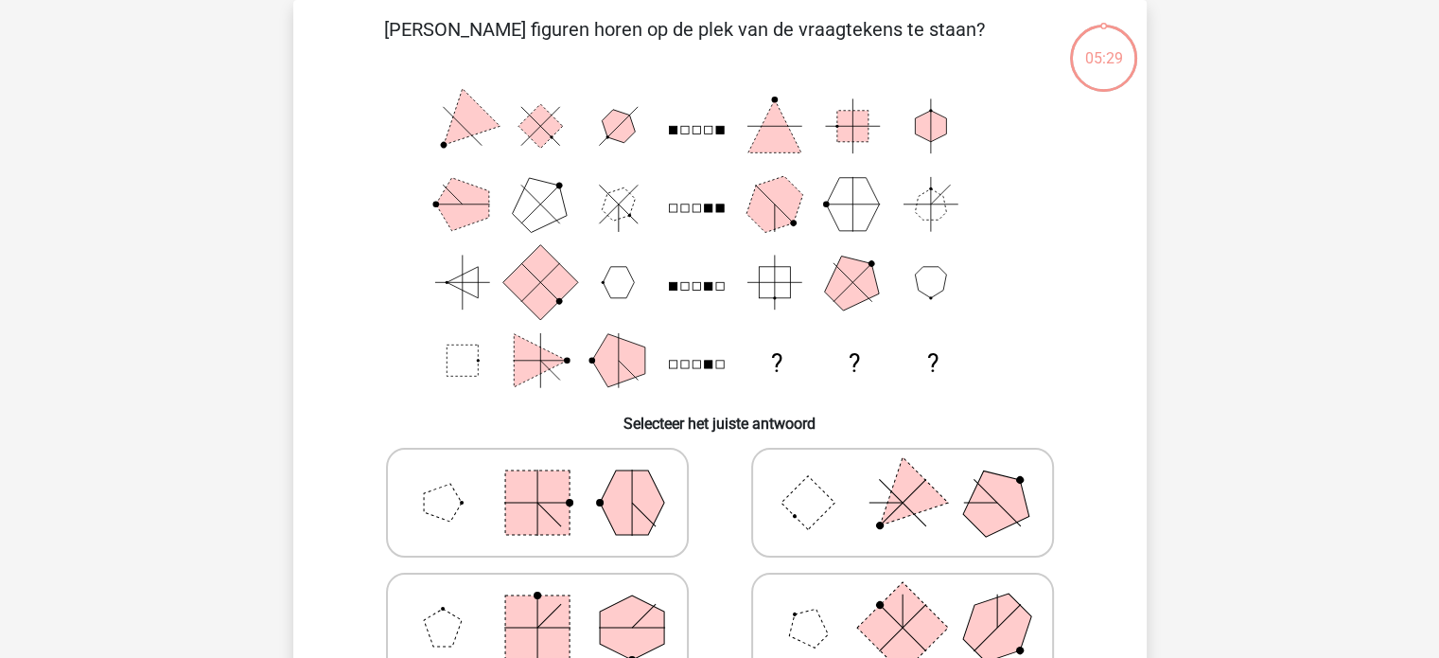
click at [801, 476] on icon at bounding box center [903, 502] width 284 height 95
click at [903, 476] on input "radio" at bounding box center [909, 472] width 12 height 12
radio input "true"
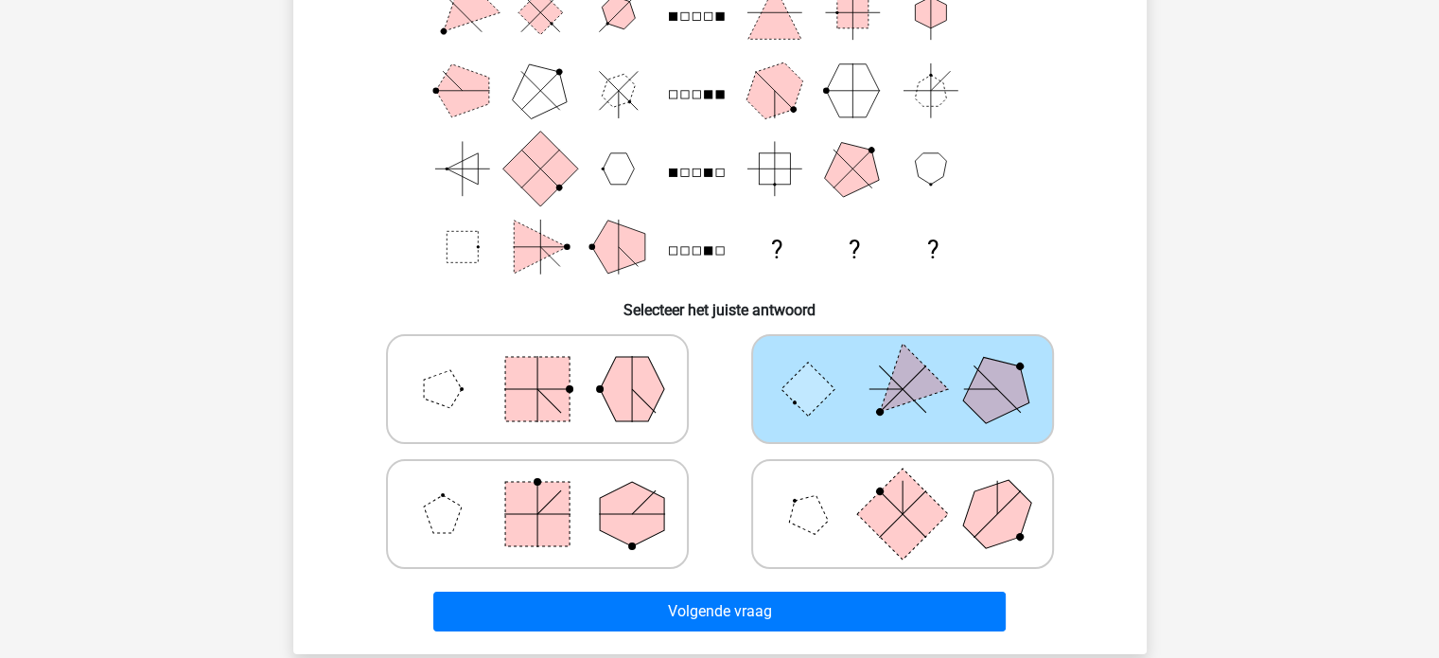
scroll to position [371, 0]
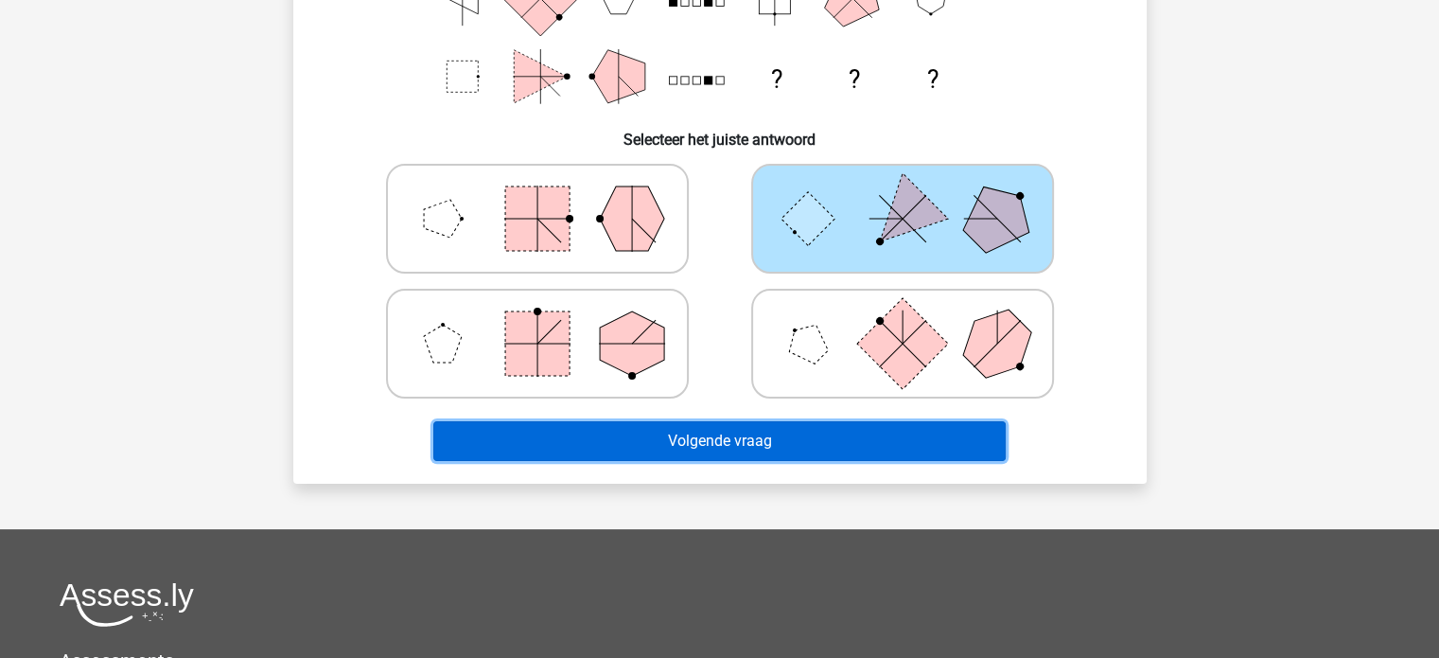
click at [822, 449] on button "Volgende vraag" at bounding box center [719, 441] width 572 height 40
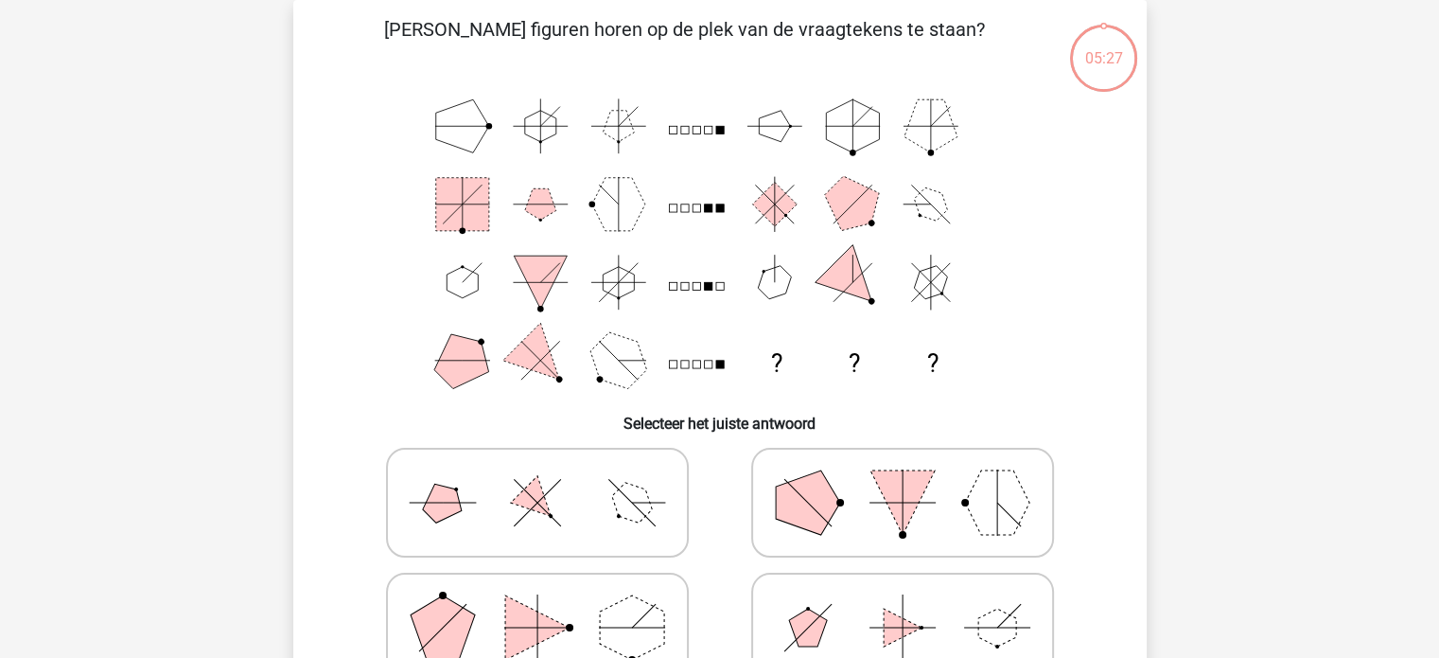
click at [822, 449] on label at bounding box center [902, 503] width 303 height 110
click at [903, 466] on input "radio" at bounding box center [909, 472] width 12 height 12
radio input "true"
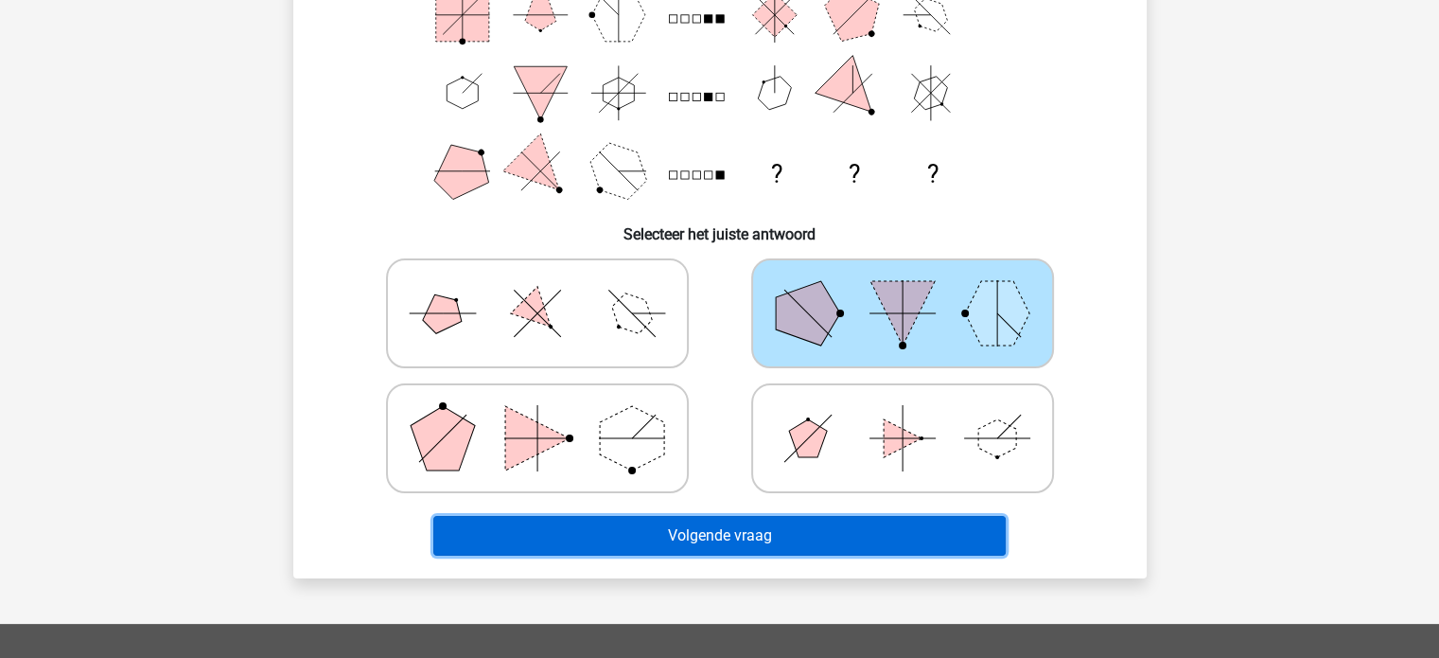
click at [787, 542] on button "Volgende vraag" at bounding box center [719, 536] width 572 height 40
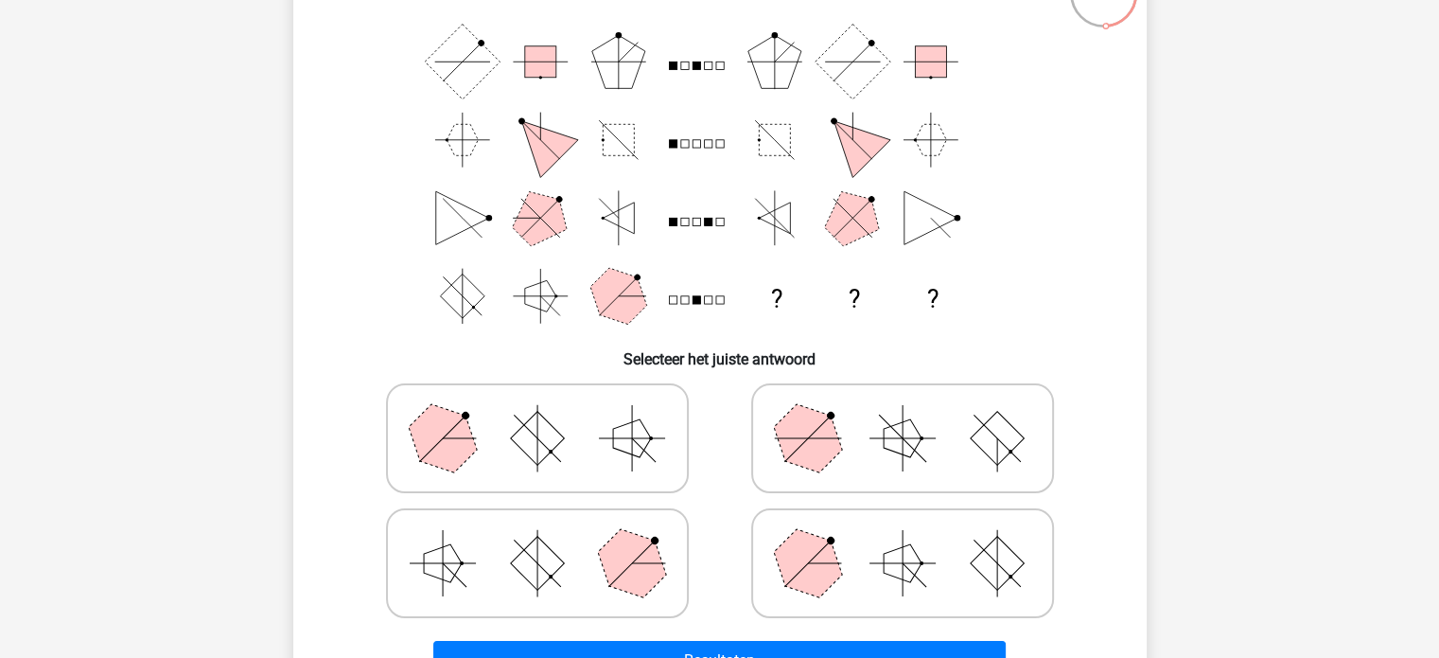
scroll to position [182, 0]
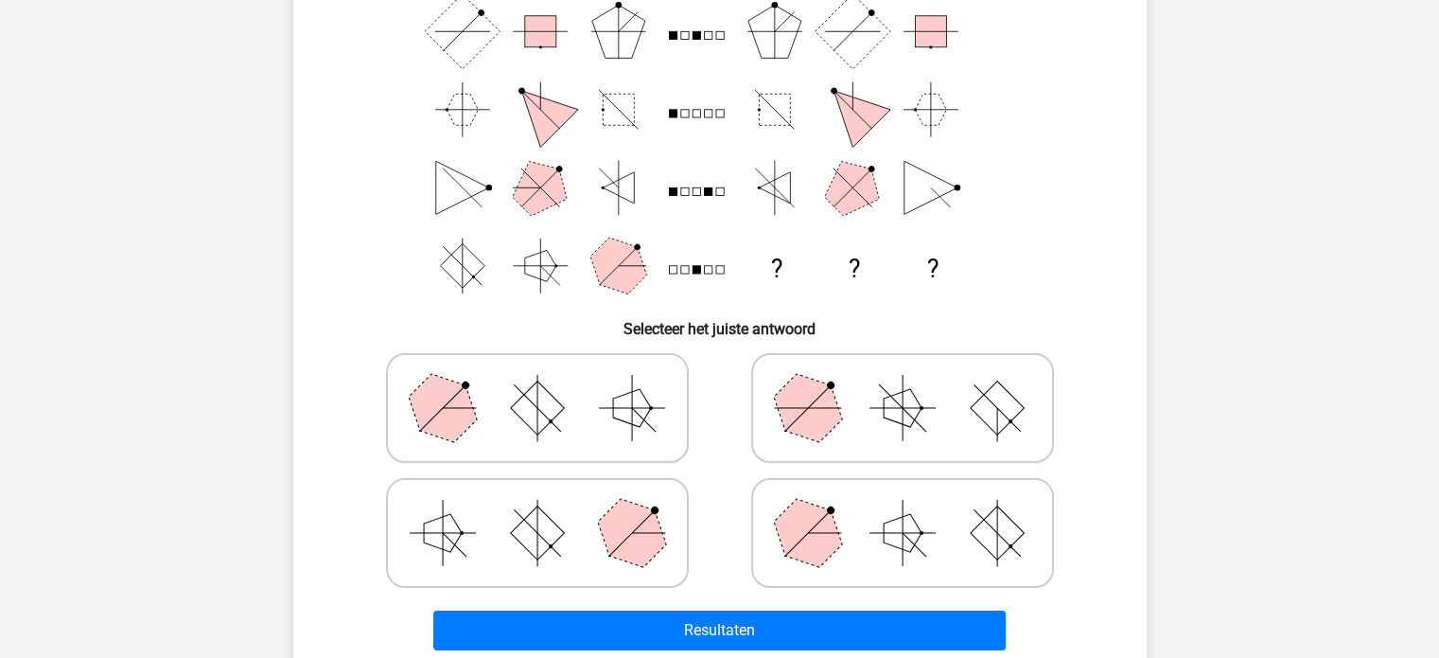
click at [791, 529] on polygon at bounding box center [807, 532] width 91 height 91
click at [903, 509] on input "radio" at bounding box center [909, 503] width 12 height 12
radio input "true"
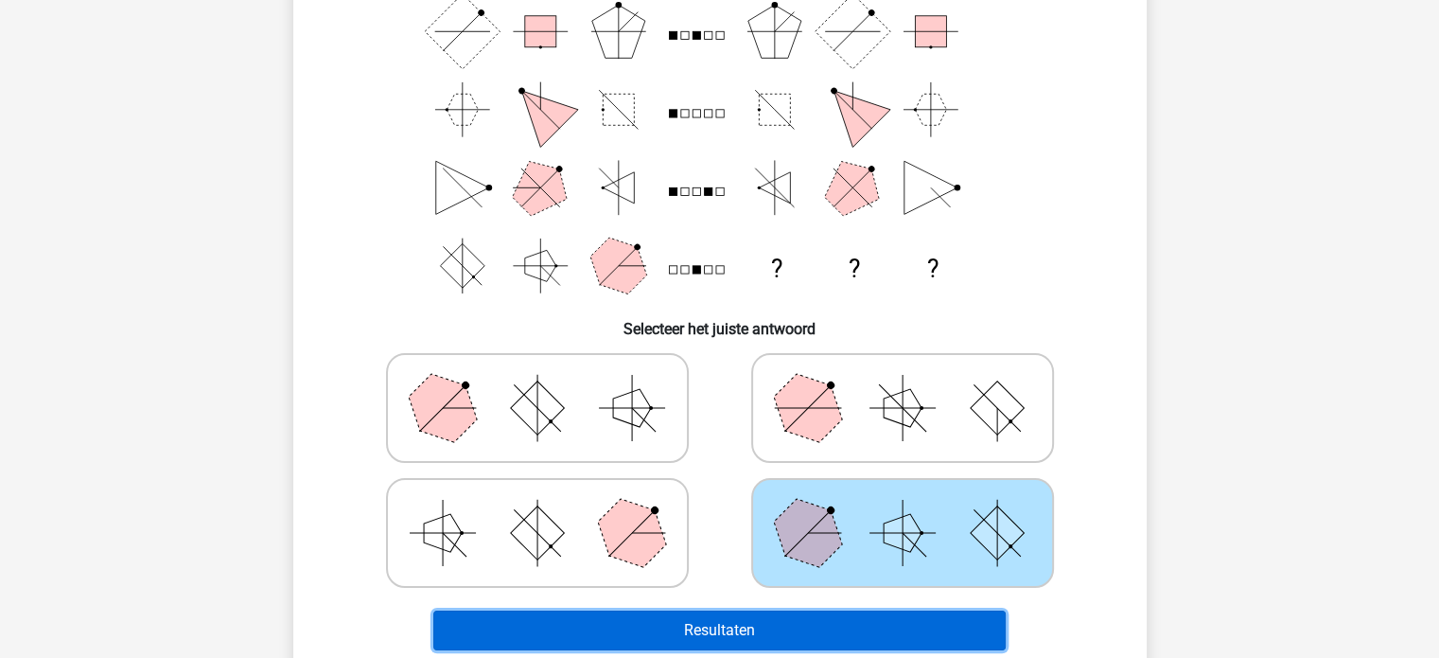
click at [789, 610] on button "Resultaten" at bounding box center [719, 630] width 572 height 40
